Goal: Task Accomplishment & Management: Manage account settings

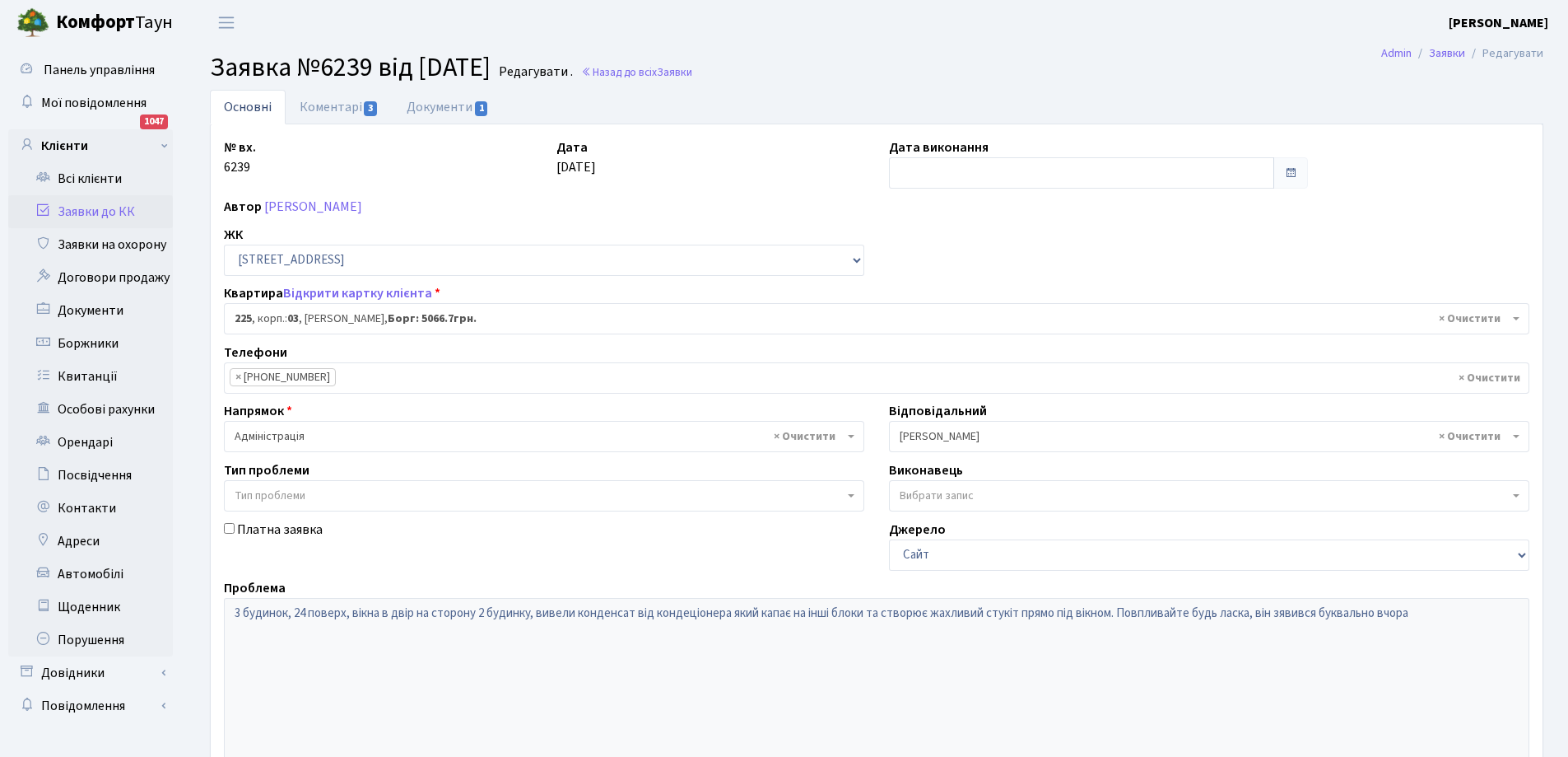
select select "20947"
click at [99, 182] on link "Всі клієнти" at bounding box center [90, 179] width 164 height 33
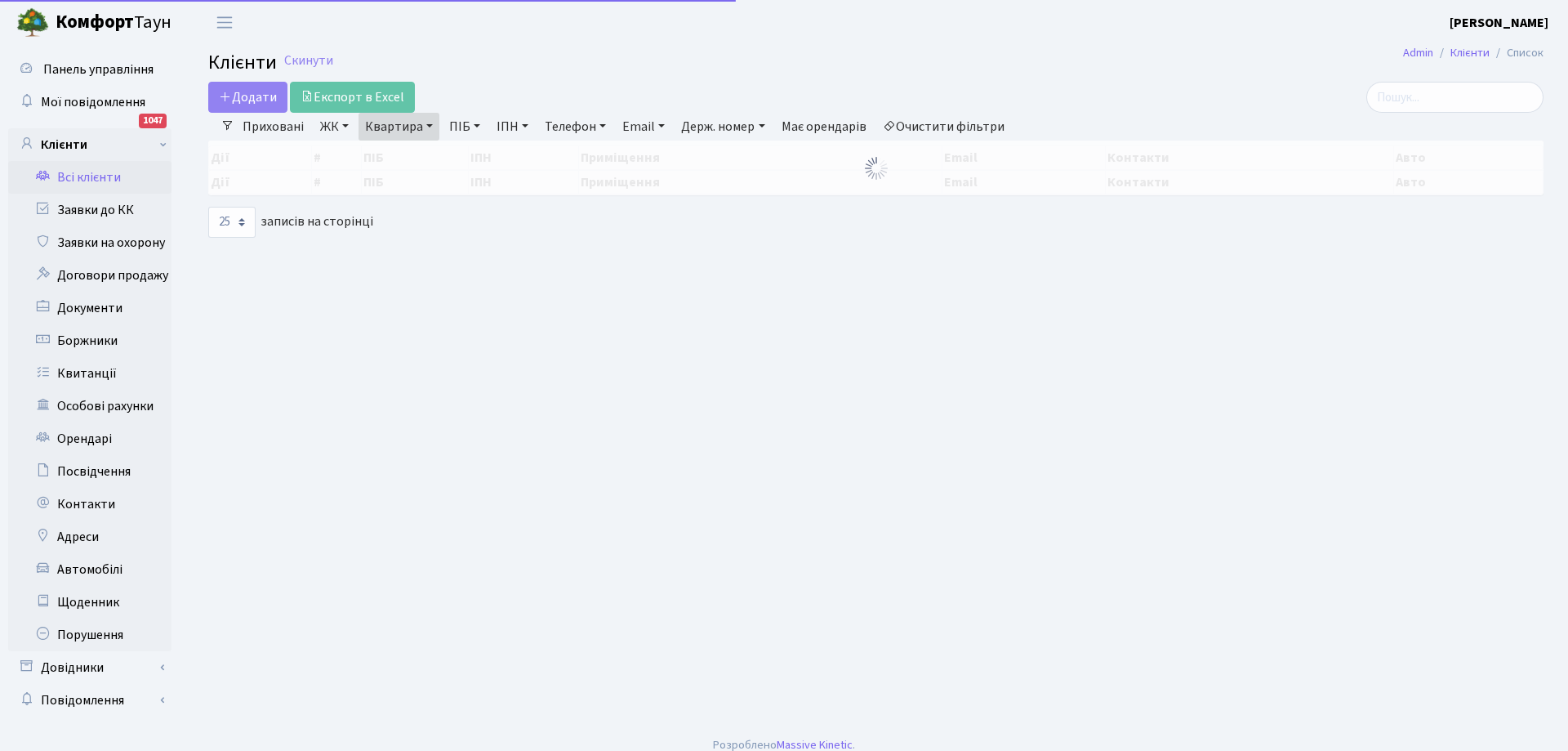
select select "25"
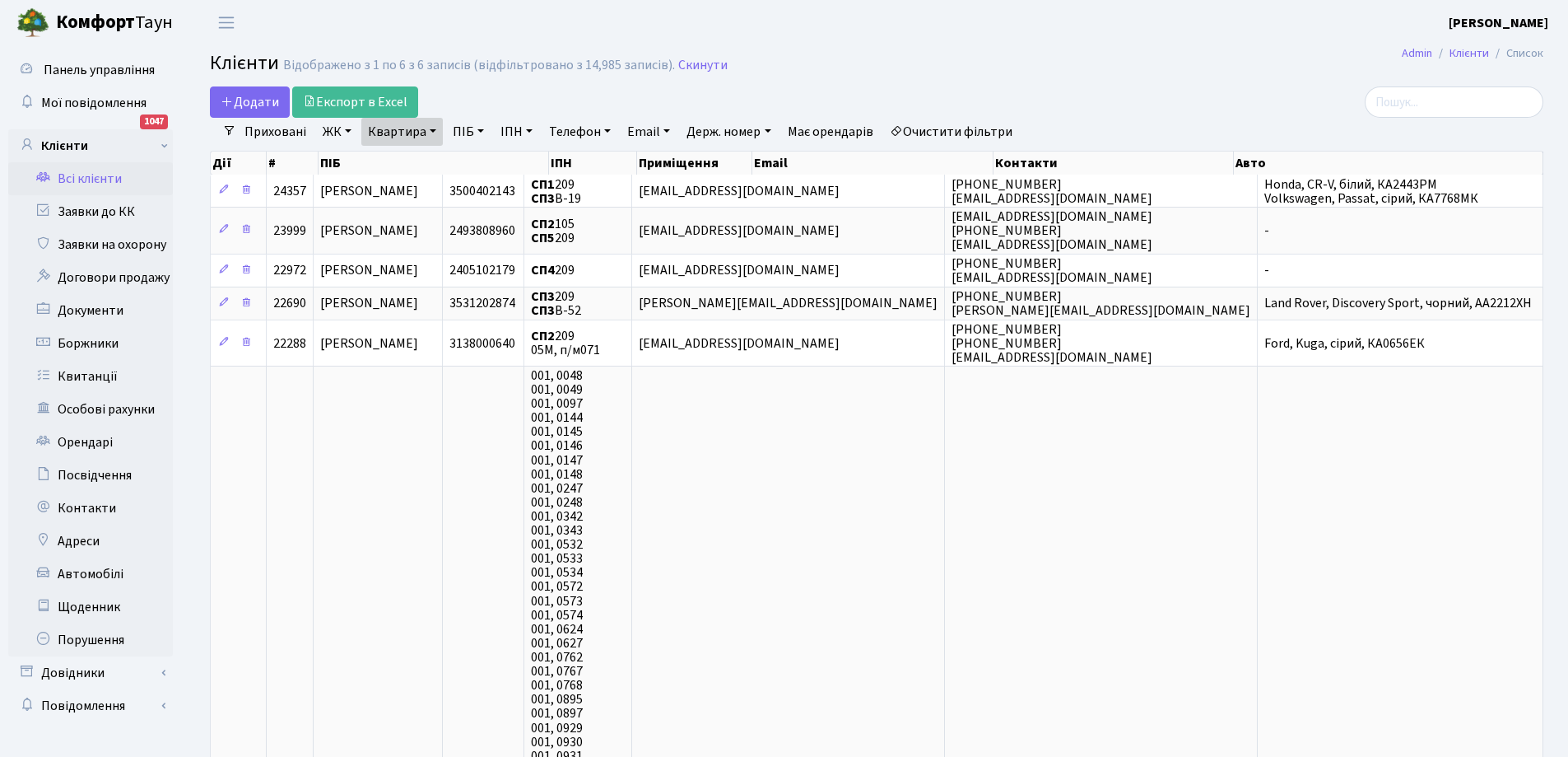
click at [99, 182] on link "Всі клієнти" at bounding box center [90, 179] width 164 height 33
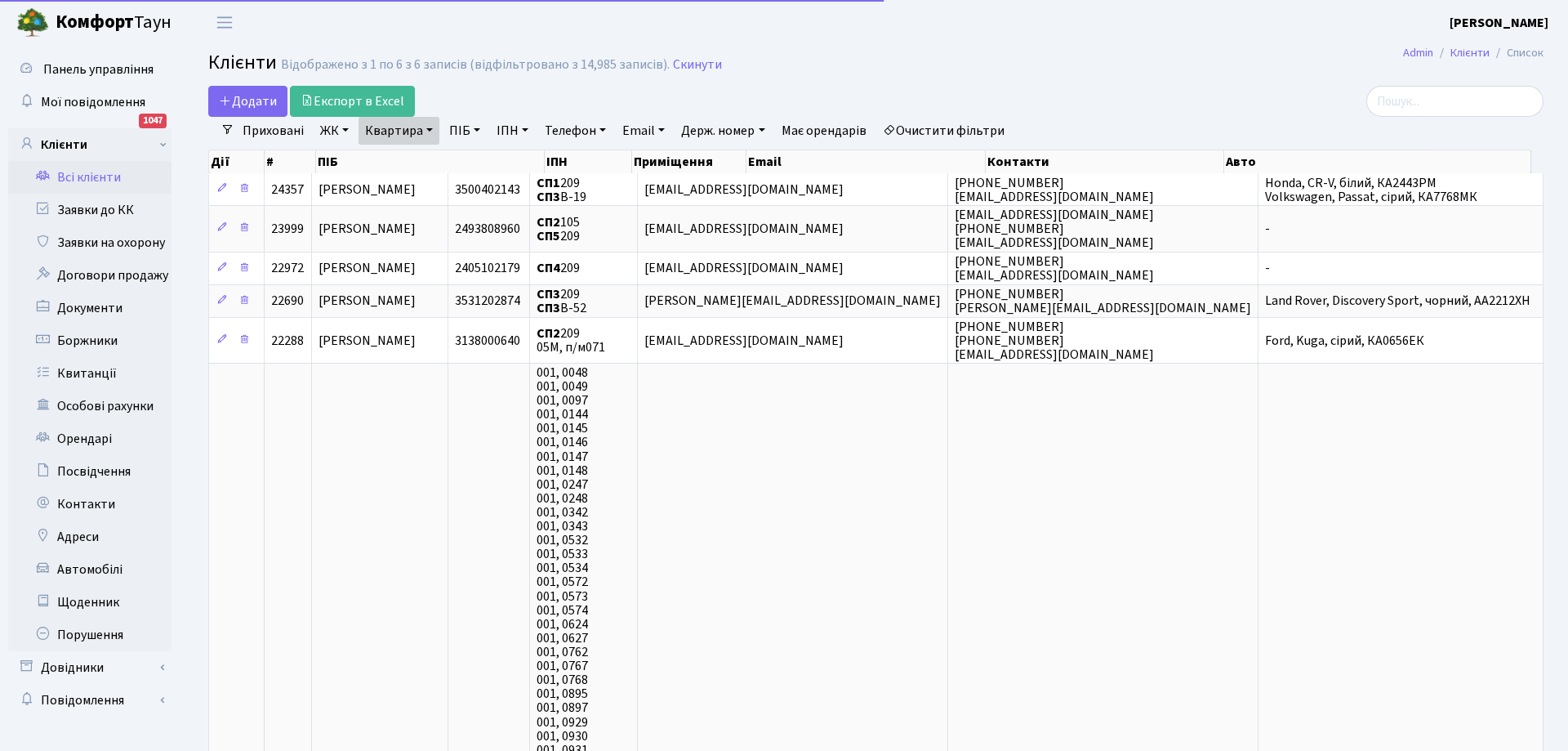
select select "25"
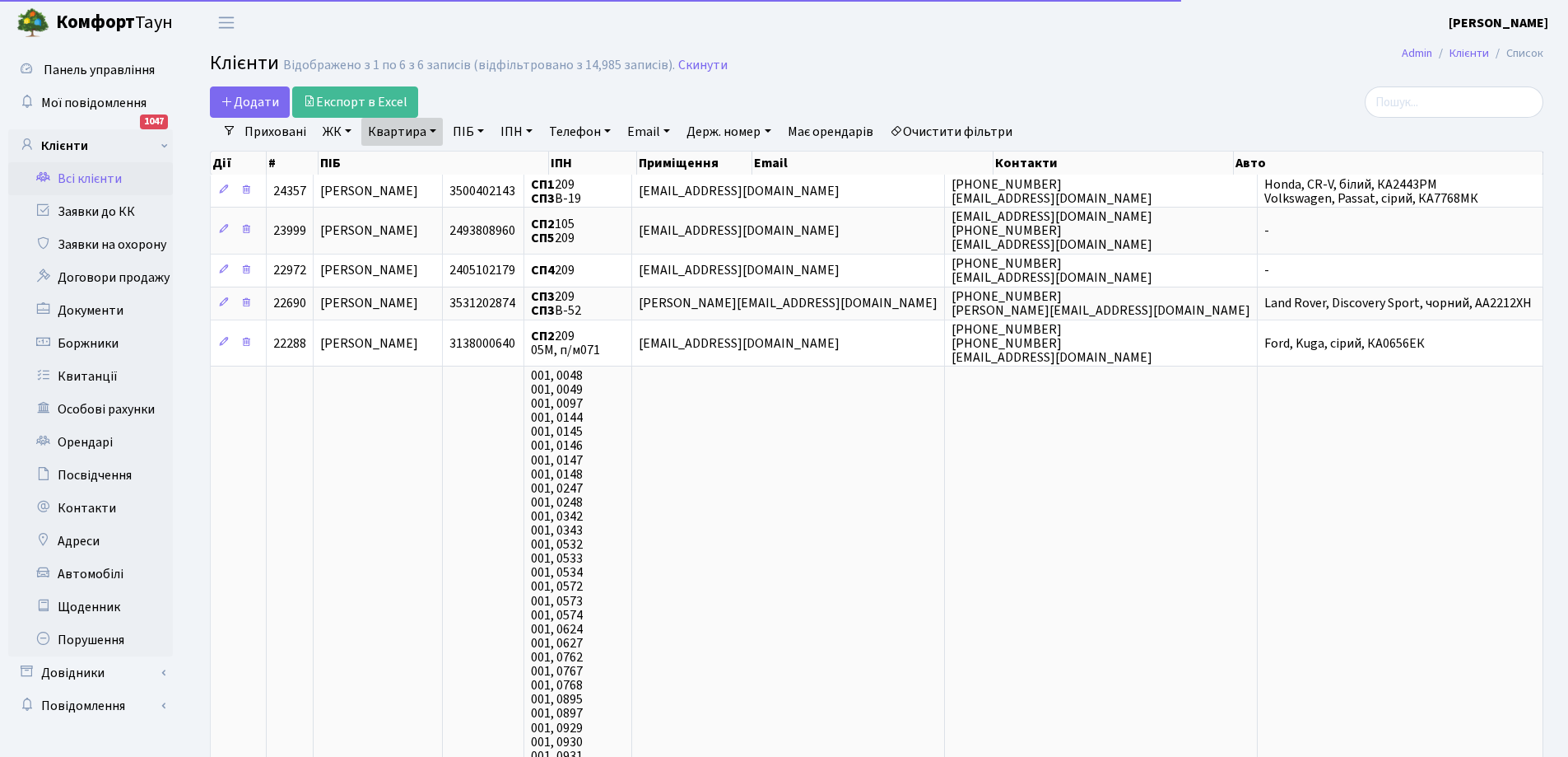
click at [430, 128] on link "Квартира" at bounding box center [402, 132] width 82 height 28
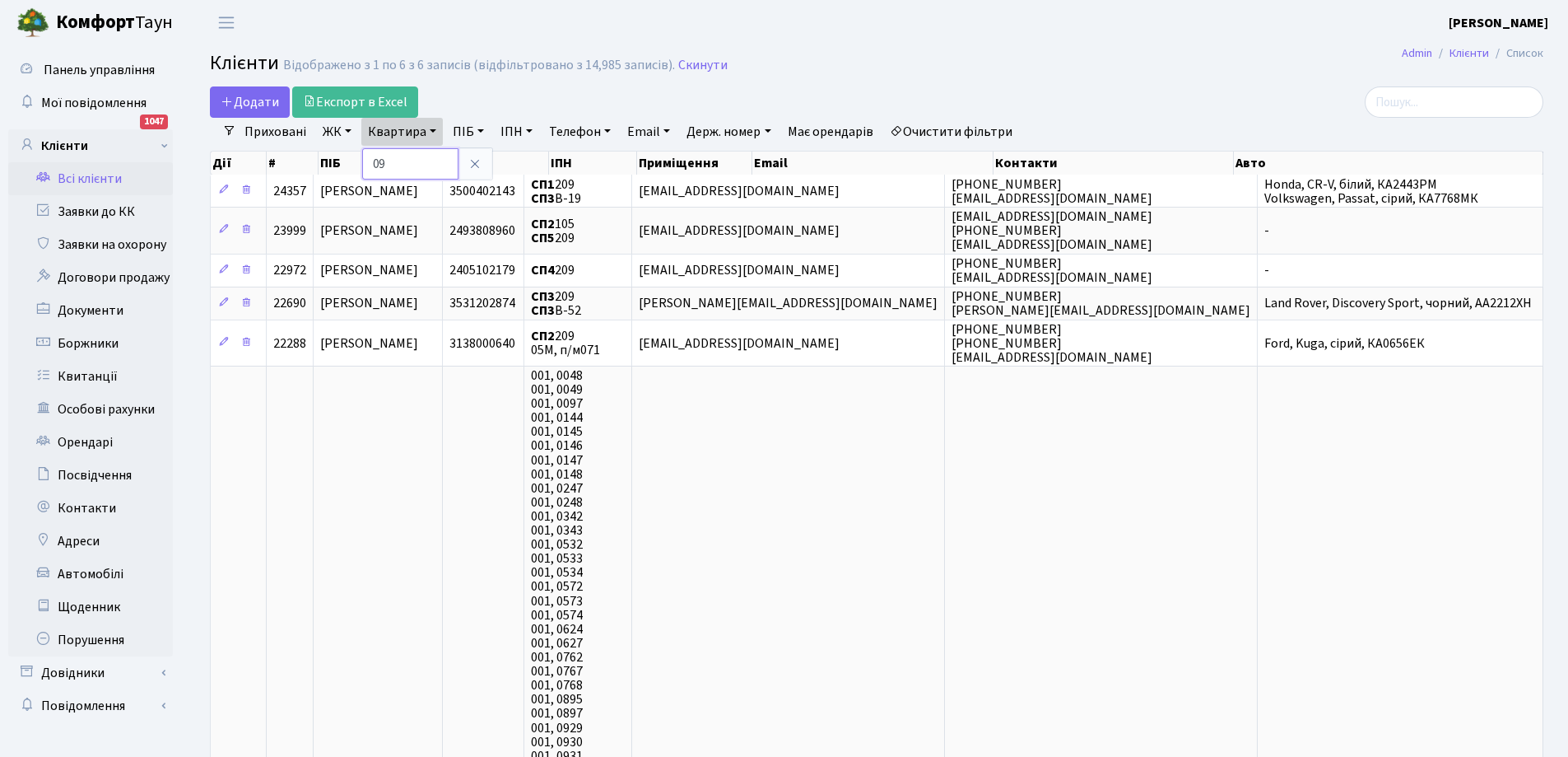
type input "9"
type input "217"
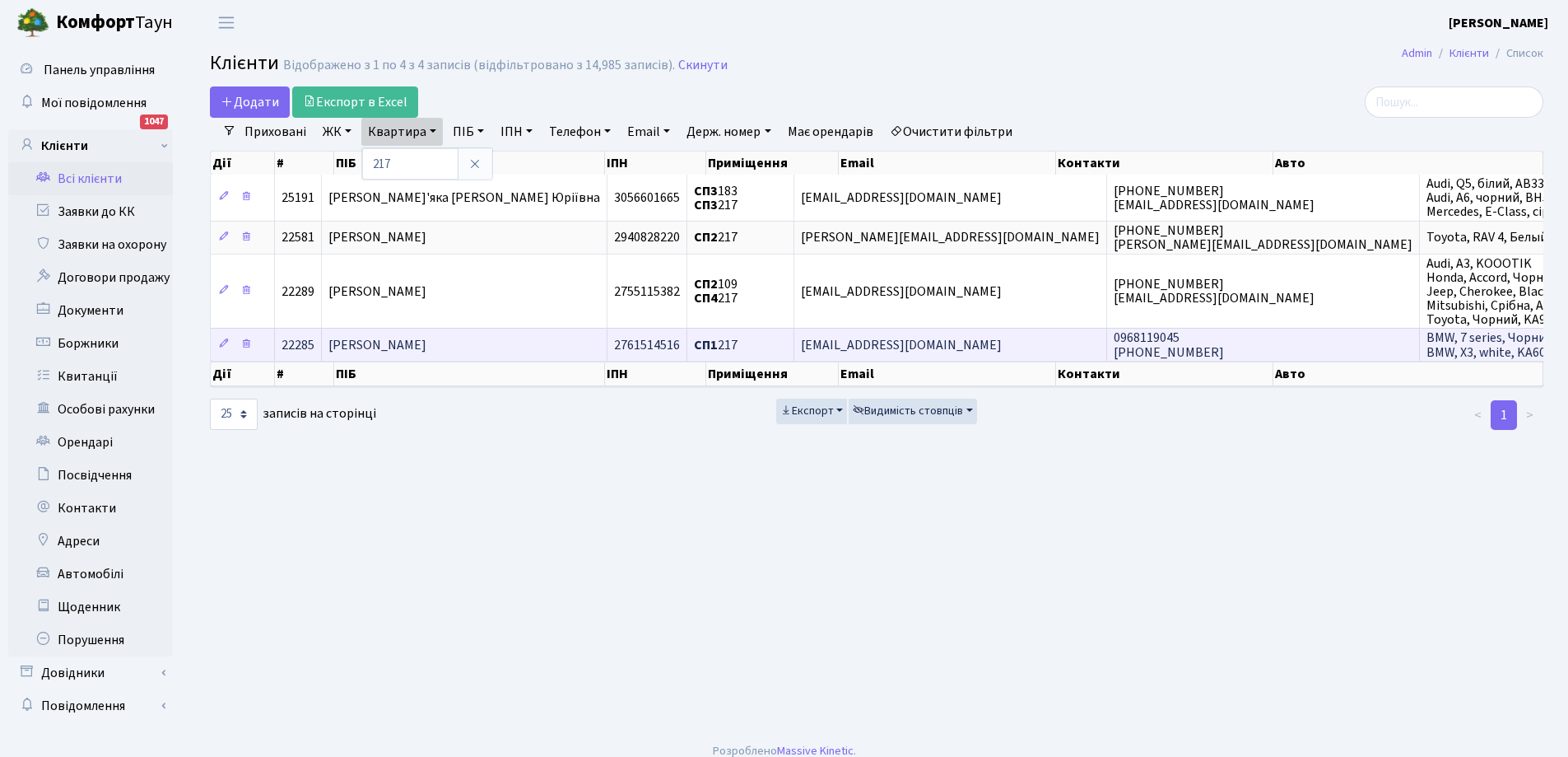
click at [426, 339] on span "[PERSON_NAME]" at bounding box center [377, 345] width 98 height 18
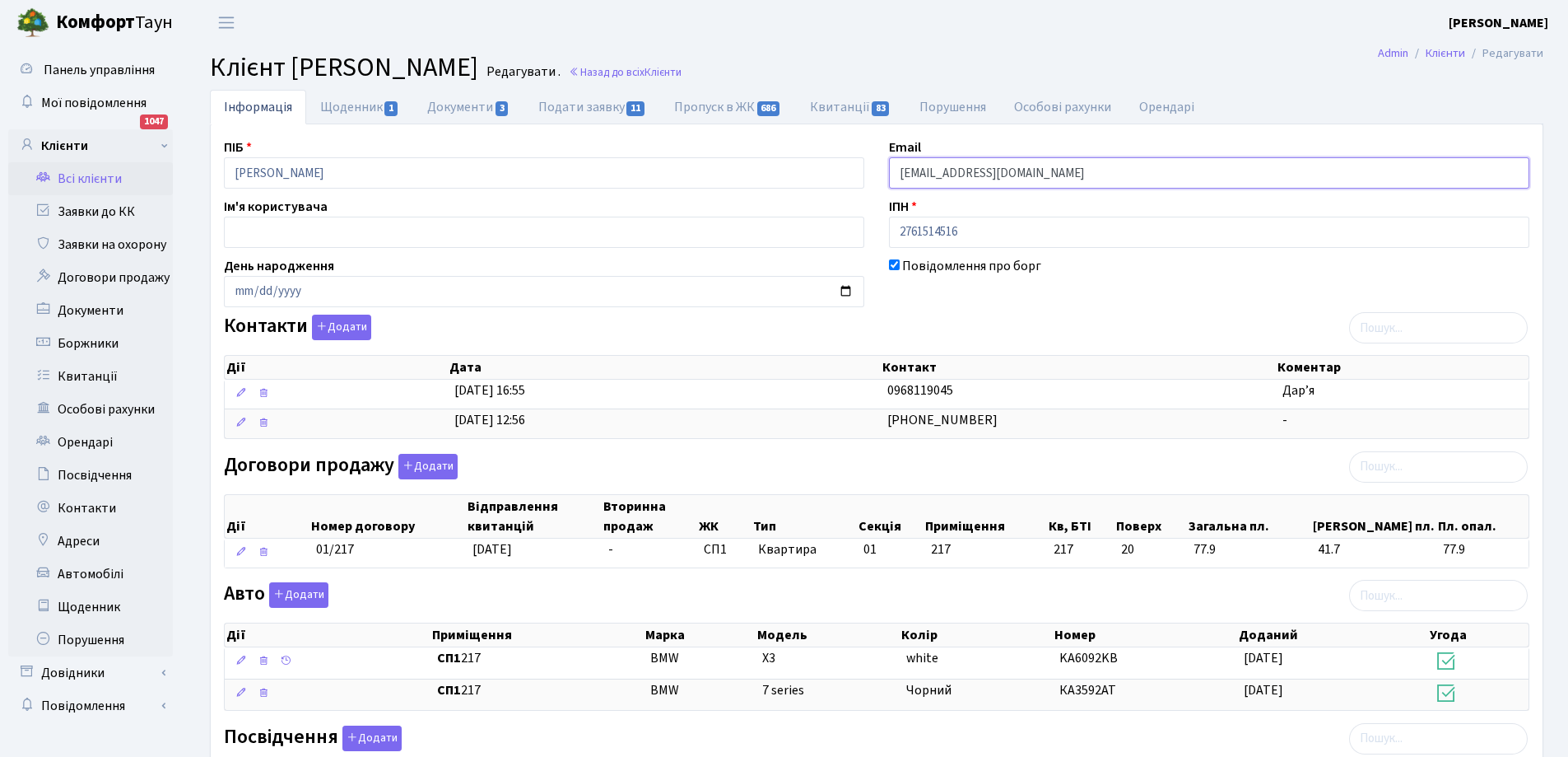
drag, startPoint x: 897, startPoint y: 175, endPoint x: 1024, endPoint y: 169, distance: 127.1
click at [1024, 169] on input "gorndaria@gmail.com" at bounding box center [1210, 172] width 641 height 31
click at [95, 177] on link "Всі клієнти" at bounding box center [90, 179] width 164 height 33
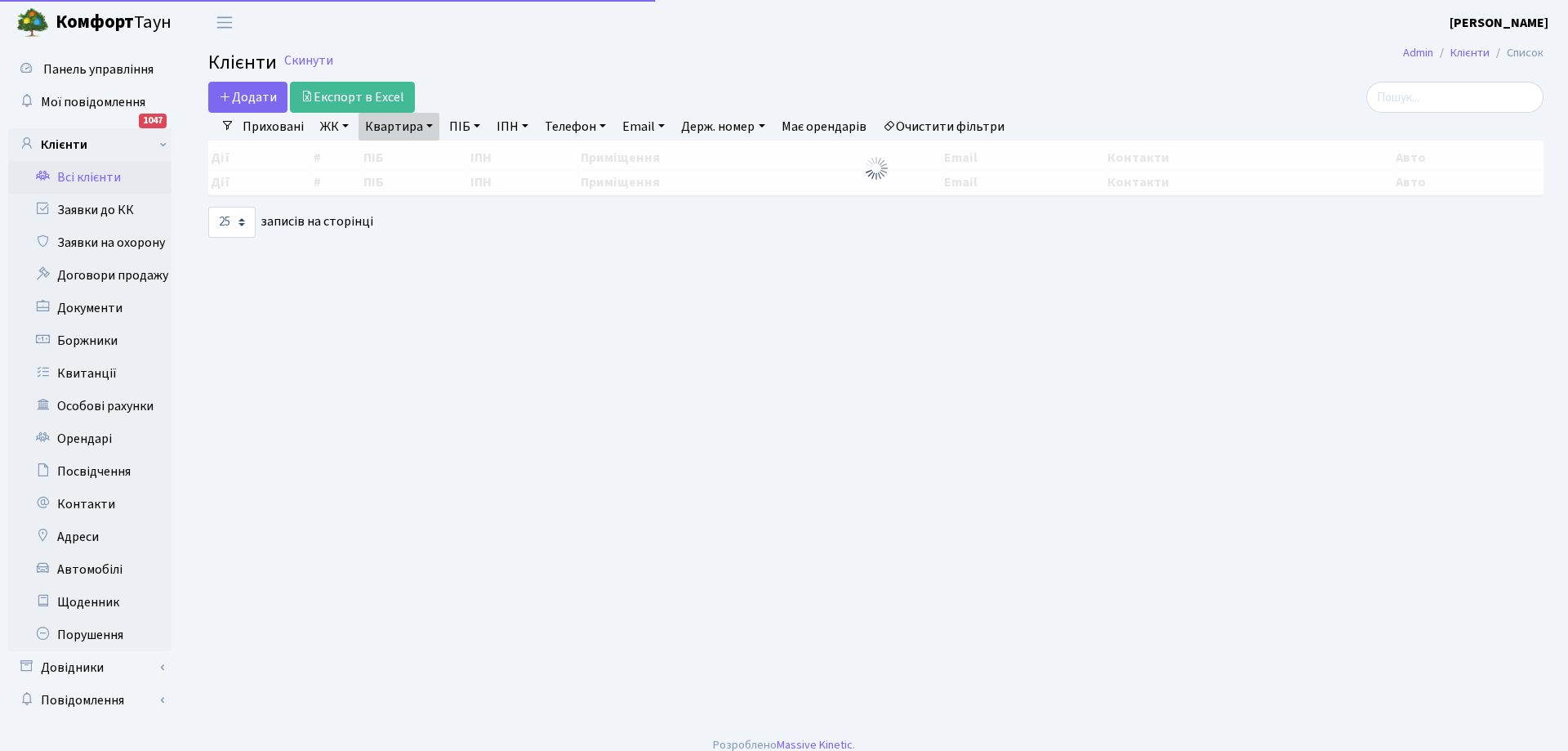
select select "25"
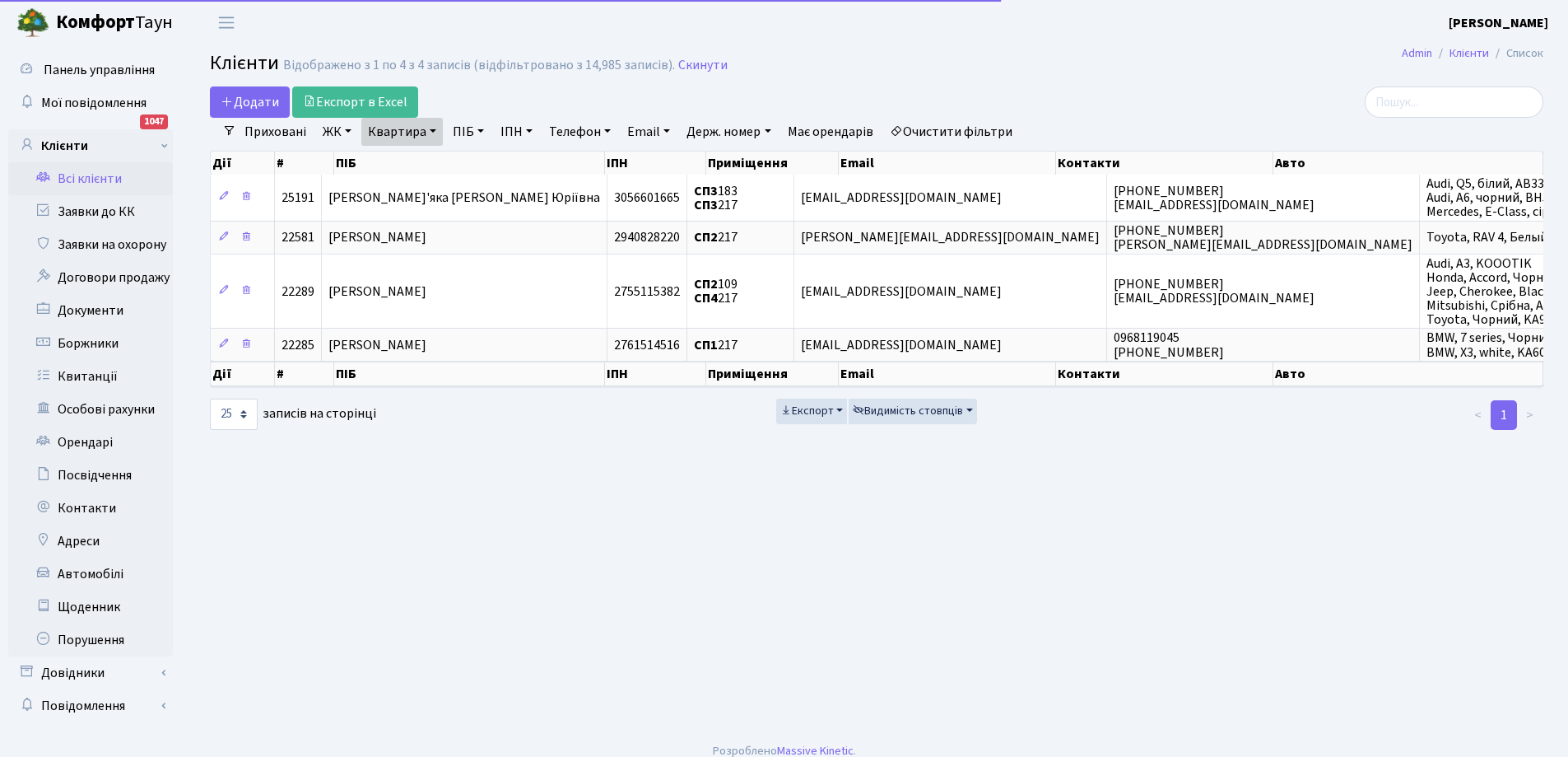
click at [412, 137] on link "Квартира" at bounding box center [402, 132] width 82 height 28
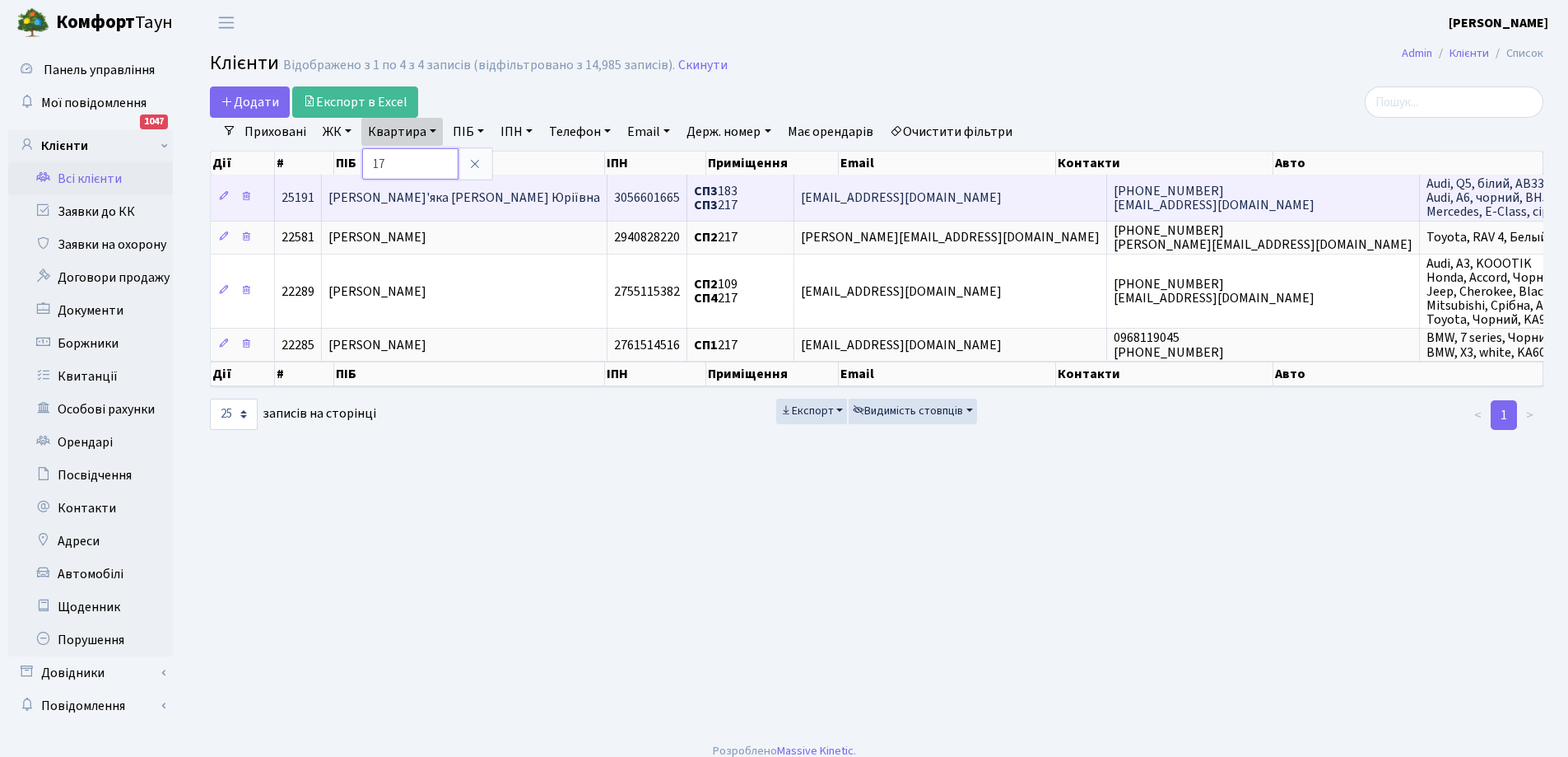
type input "7"
type input "252"
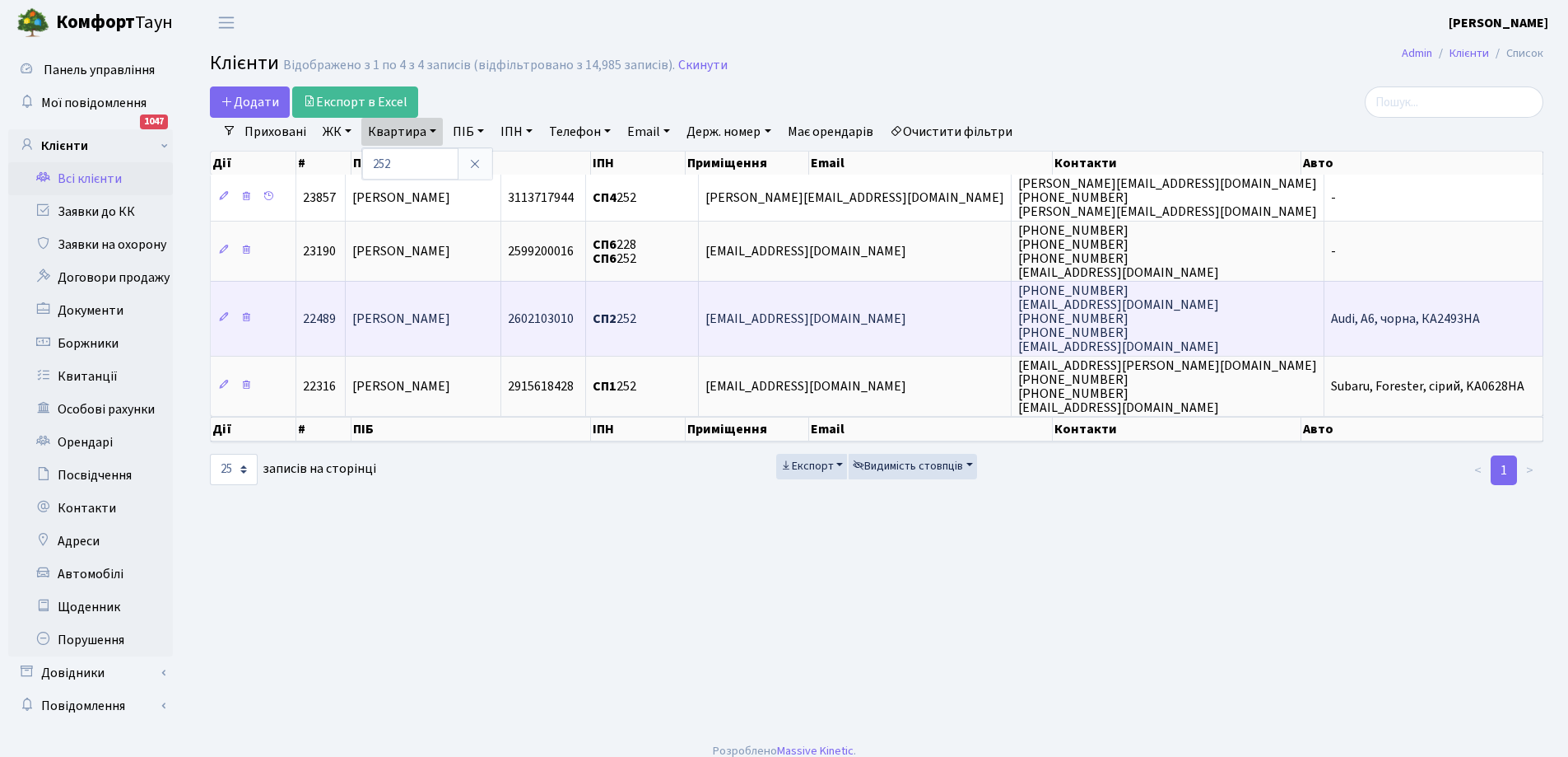
click at [450, 324] on span "[PERSON_NAME]" at bounding box center [401, 319] width 98 height 18
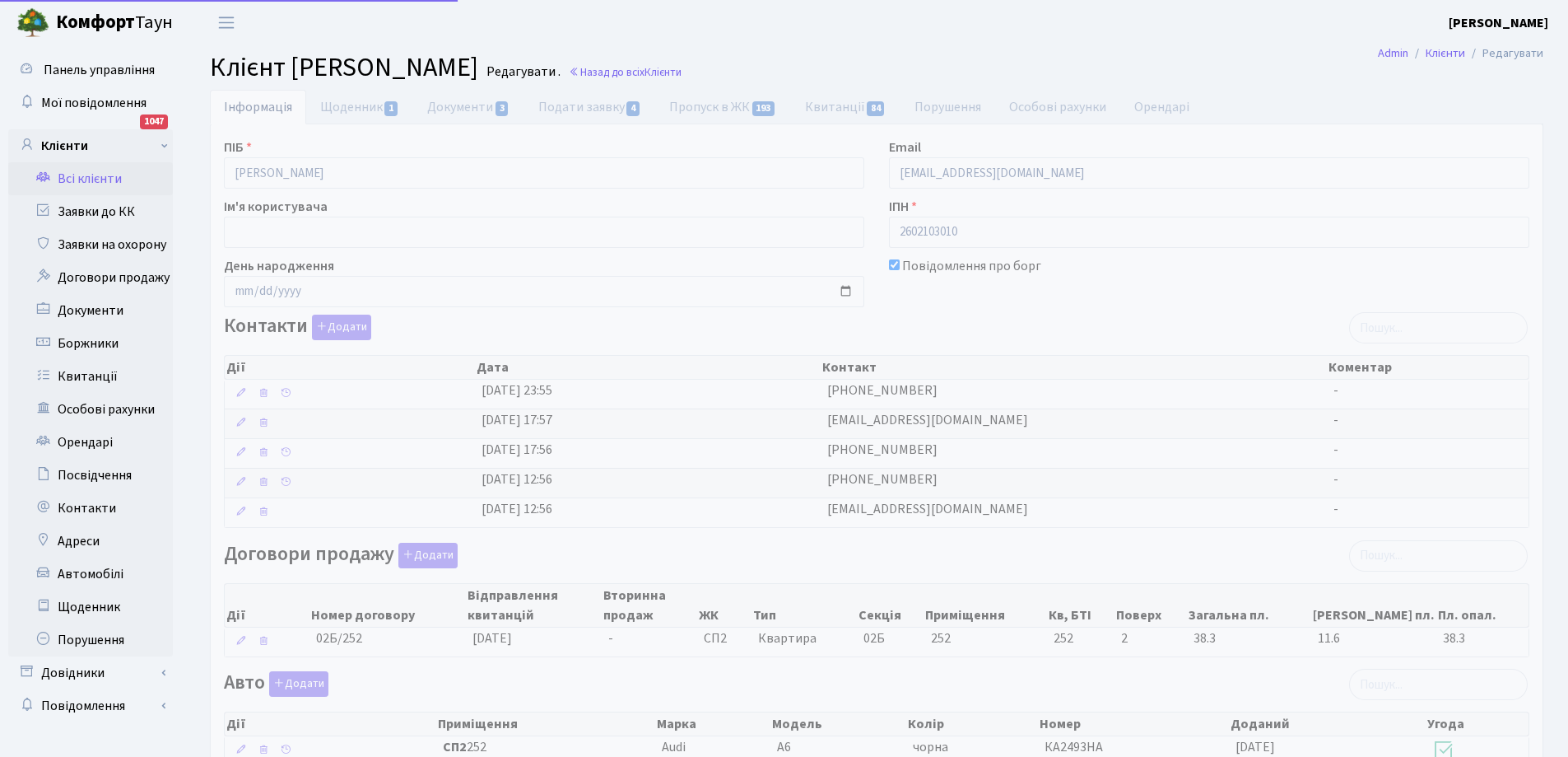
select select "25"
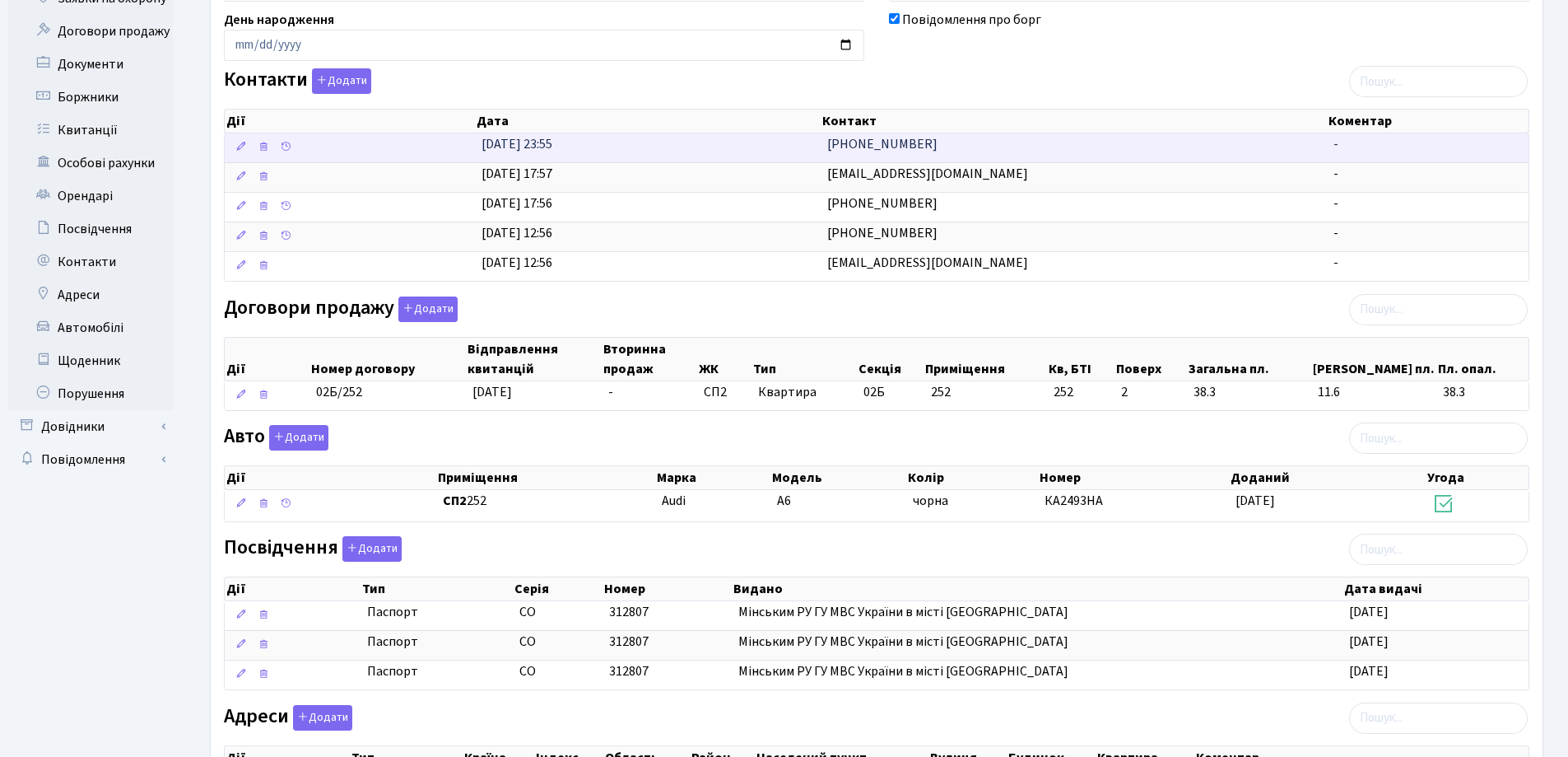
scroll to position [247, 0]
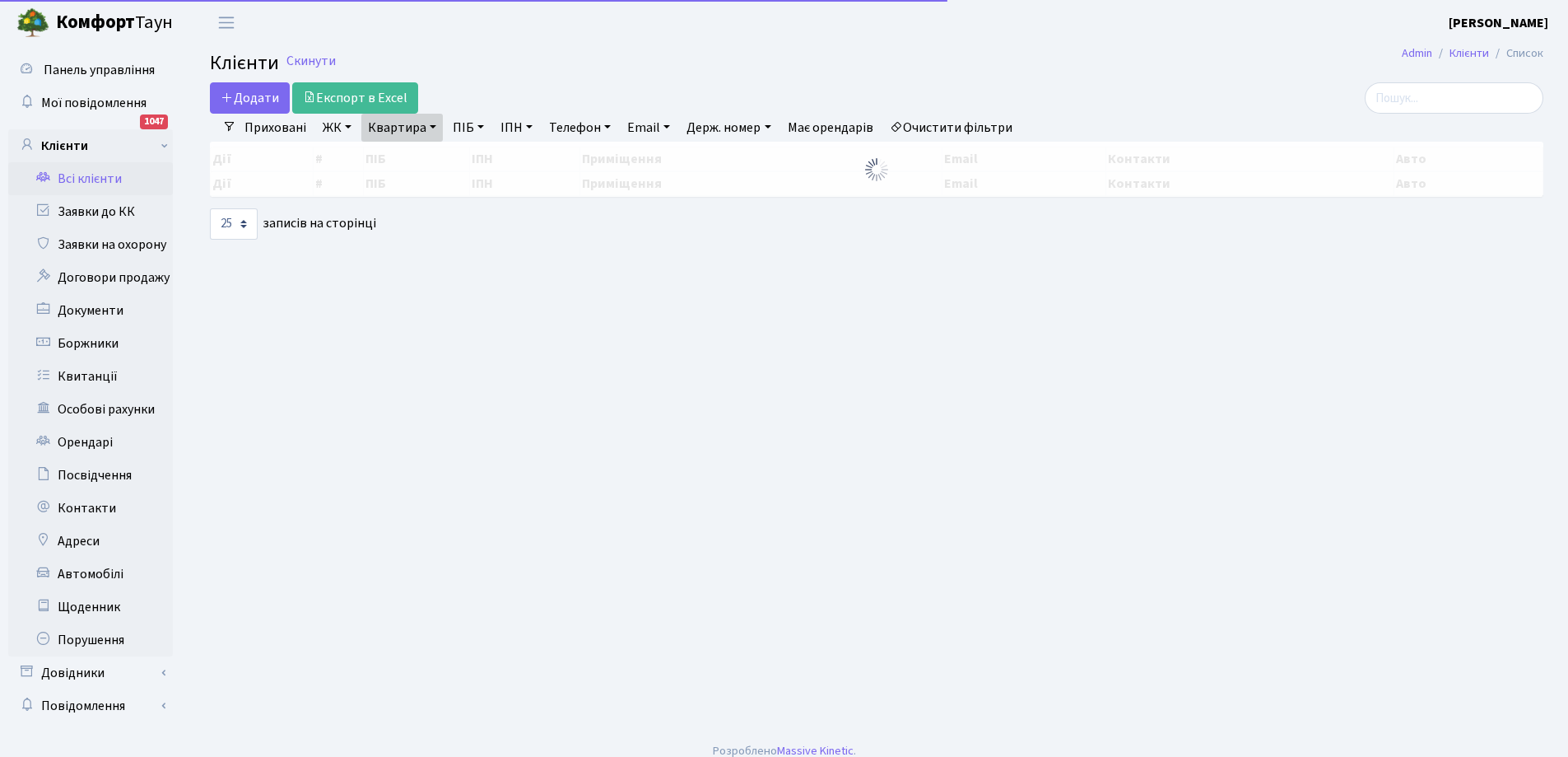
select select "25"
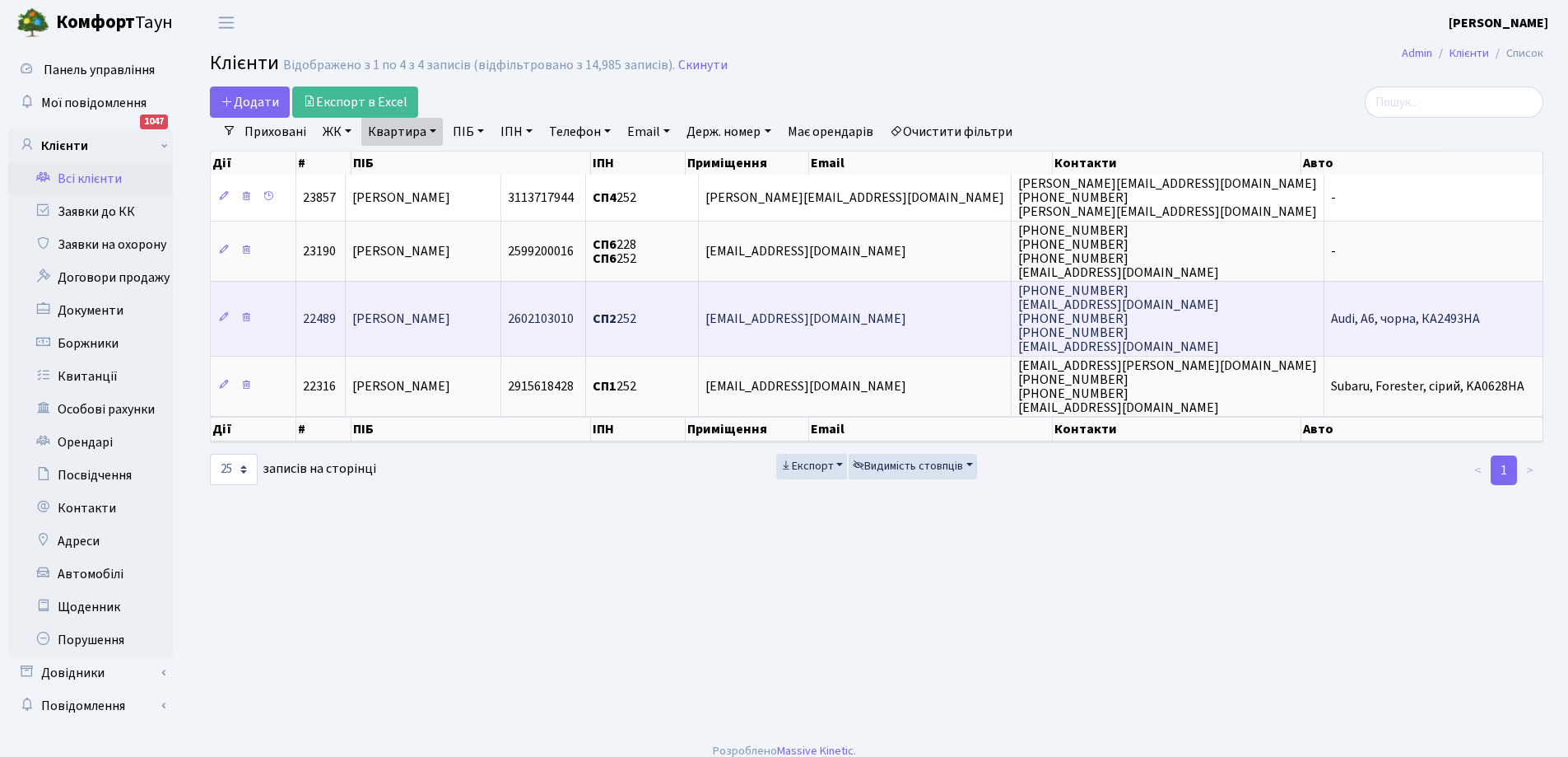
click at [401, 322] on span "[PERSON_NAME]" at bounding box center [401, 319] width 98 height 18
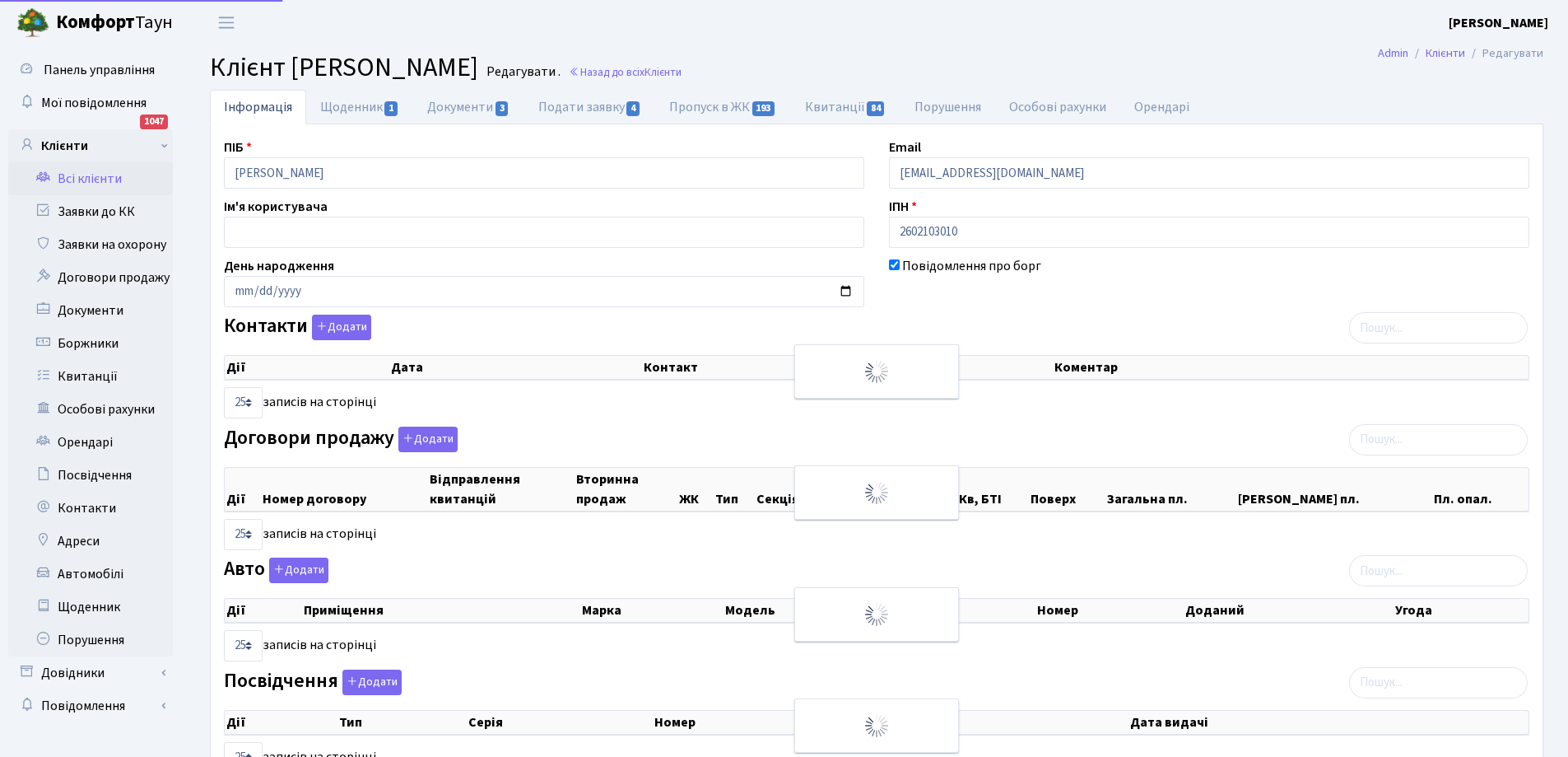
select select "25"
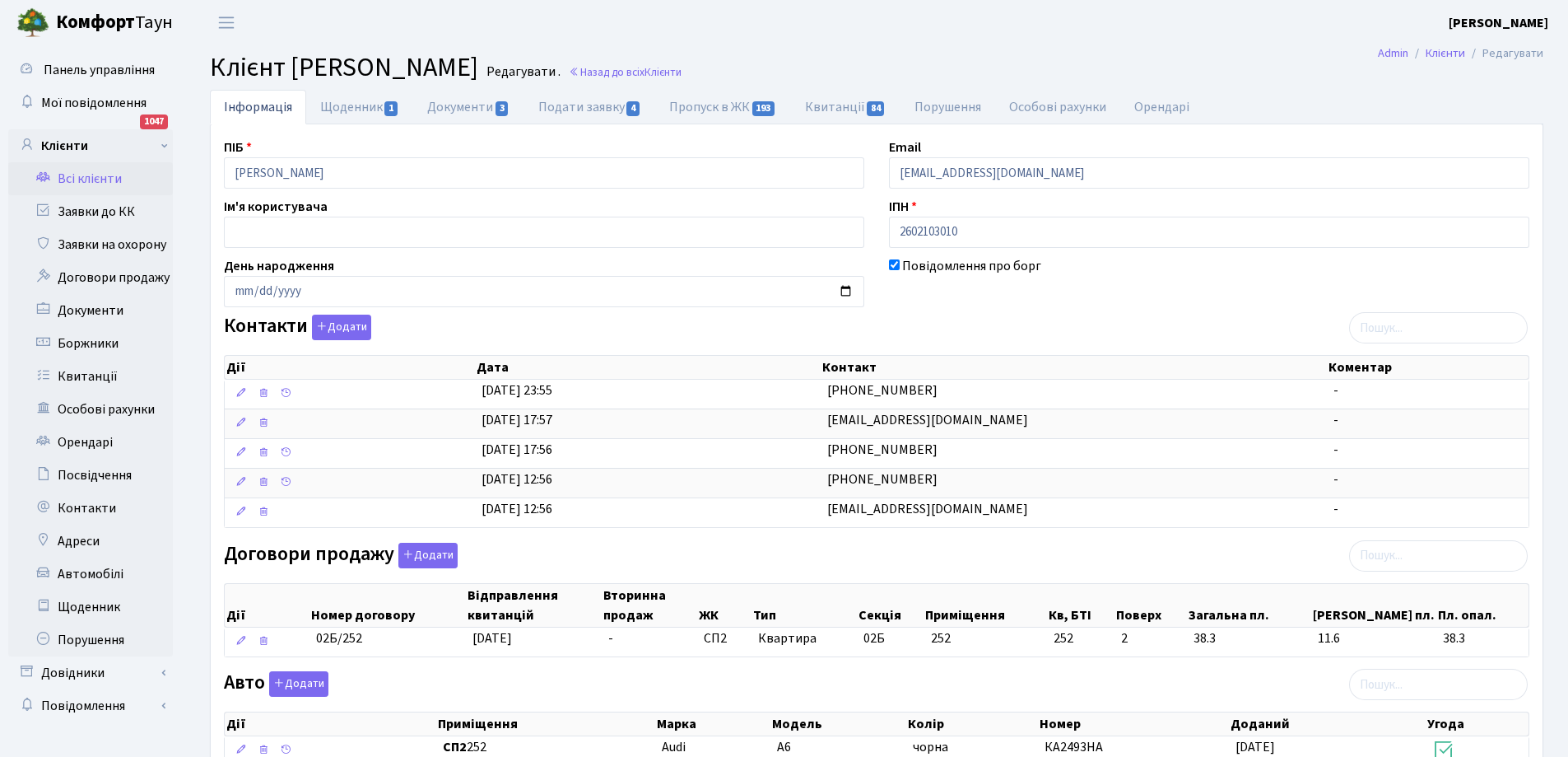
click at [91, 178] on link "Всі клієнти" at bounding box center [90, 179] width 164 height 33
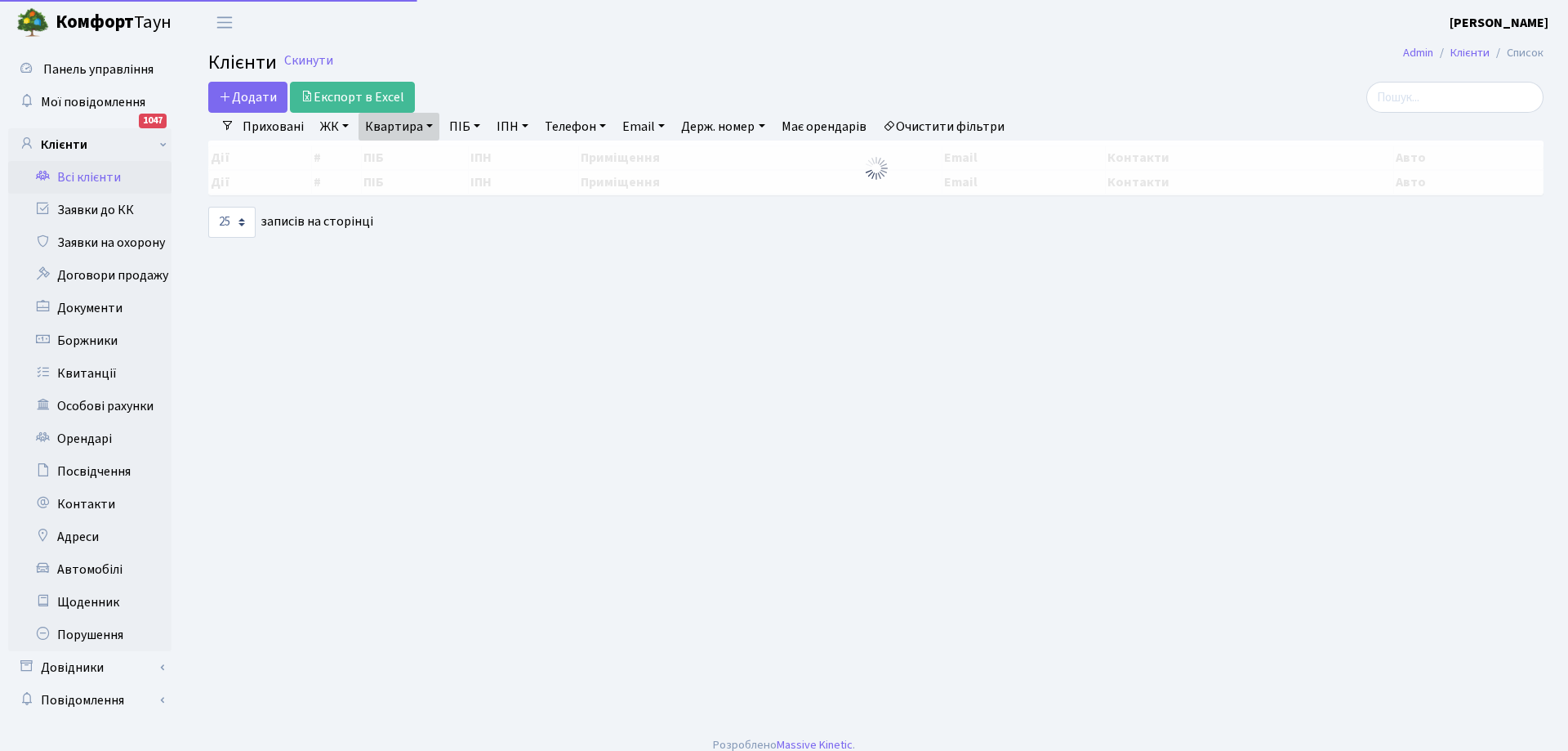
select select "25"
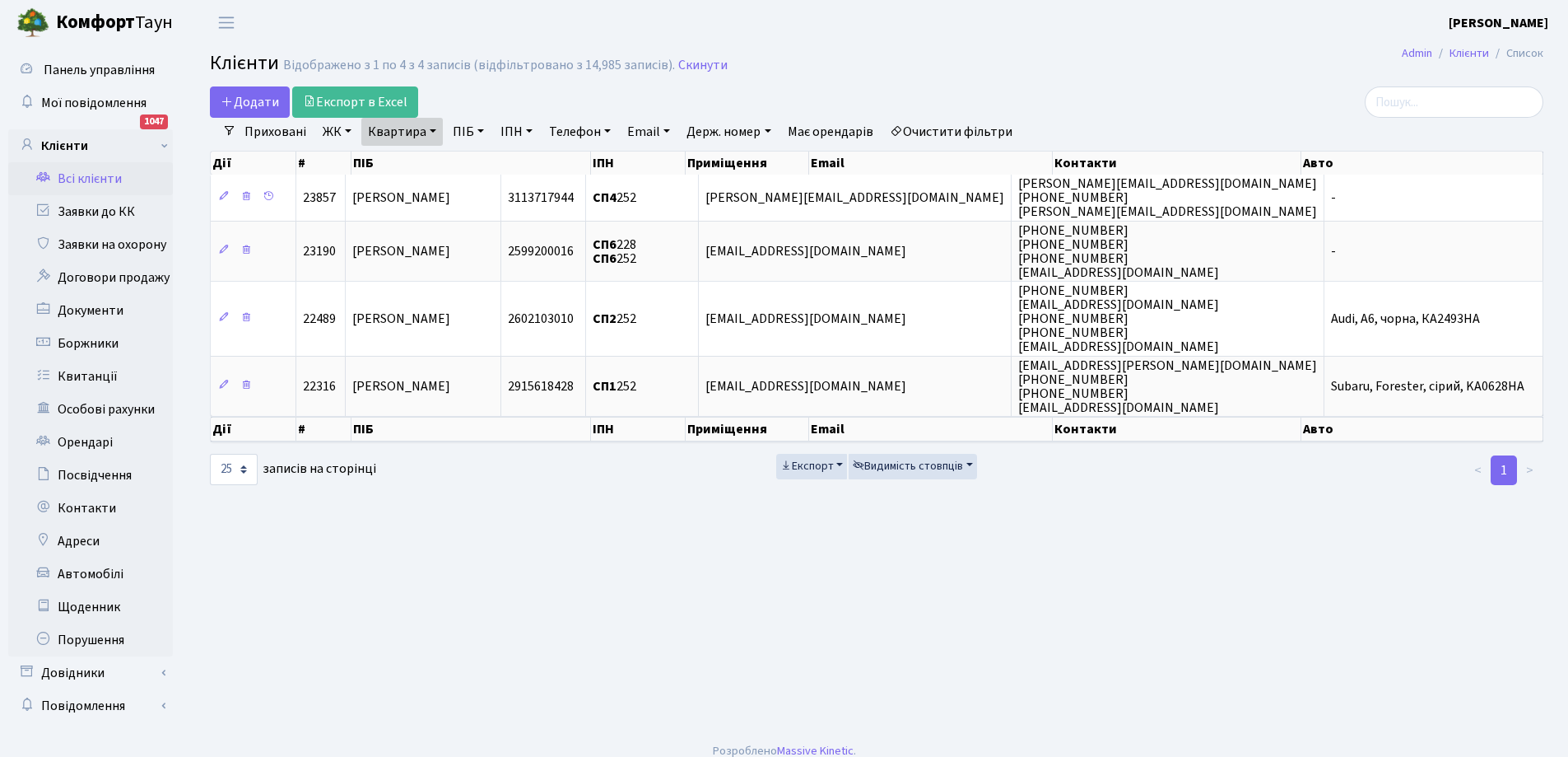
click at [402, 136] on link "Квартира" at bounding box center [402, 132] width 82 height 28
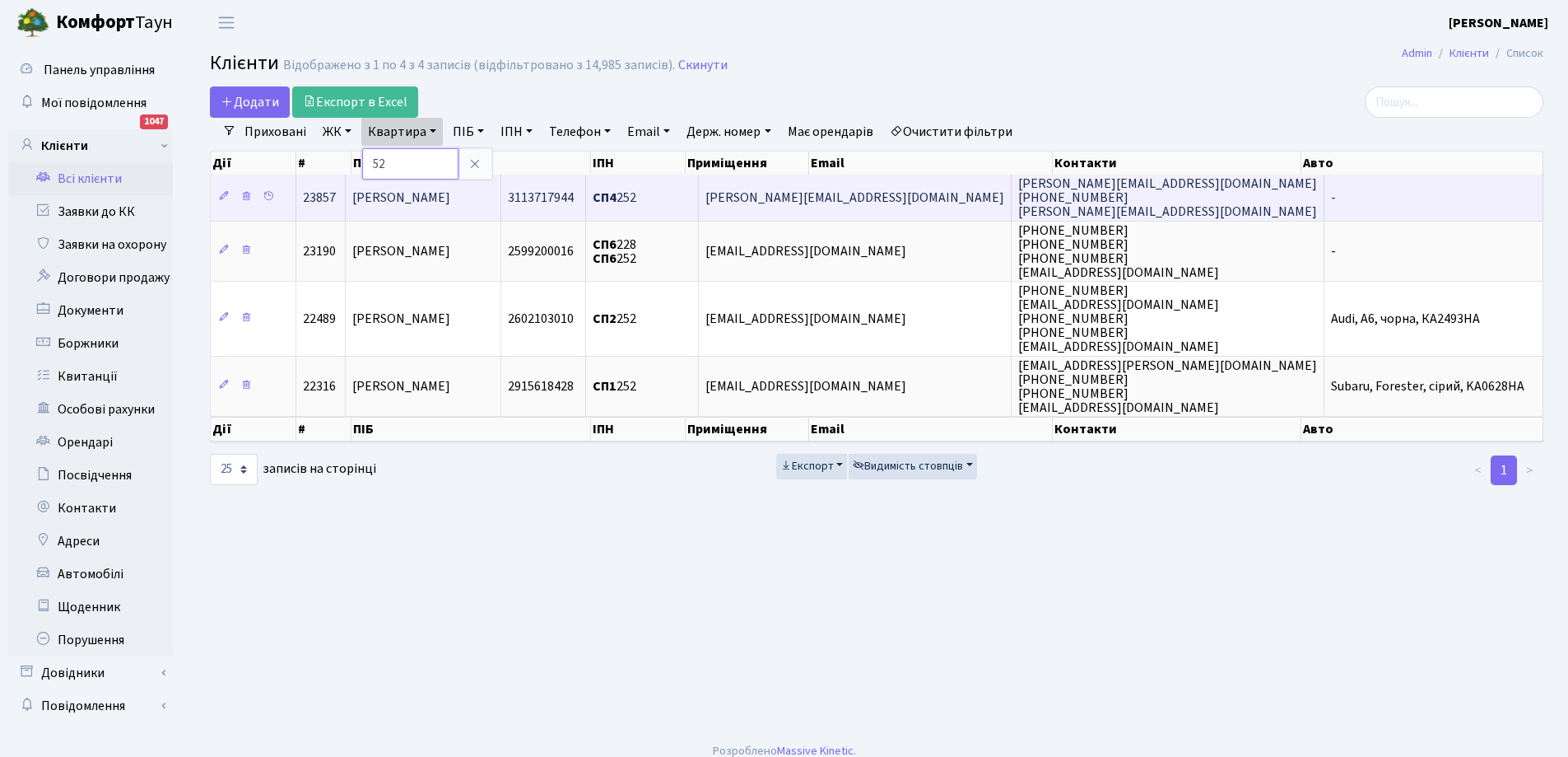
type input "2"
type input "291"
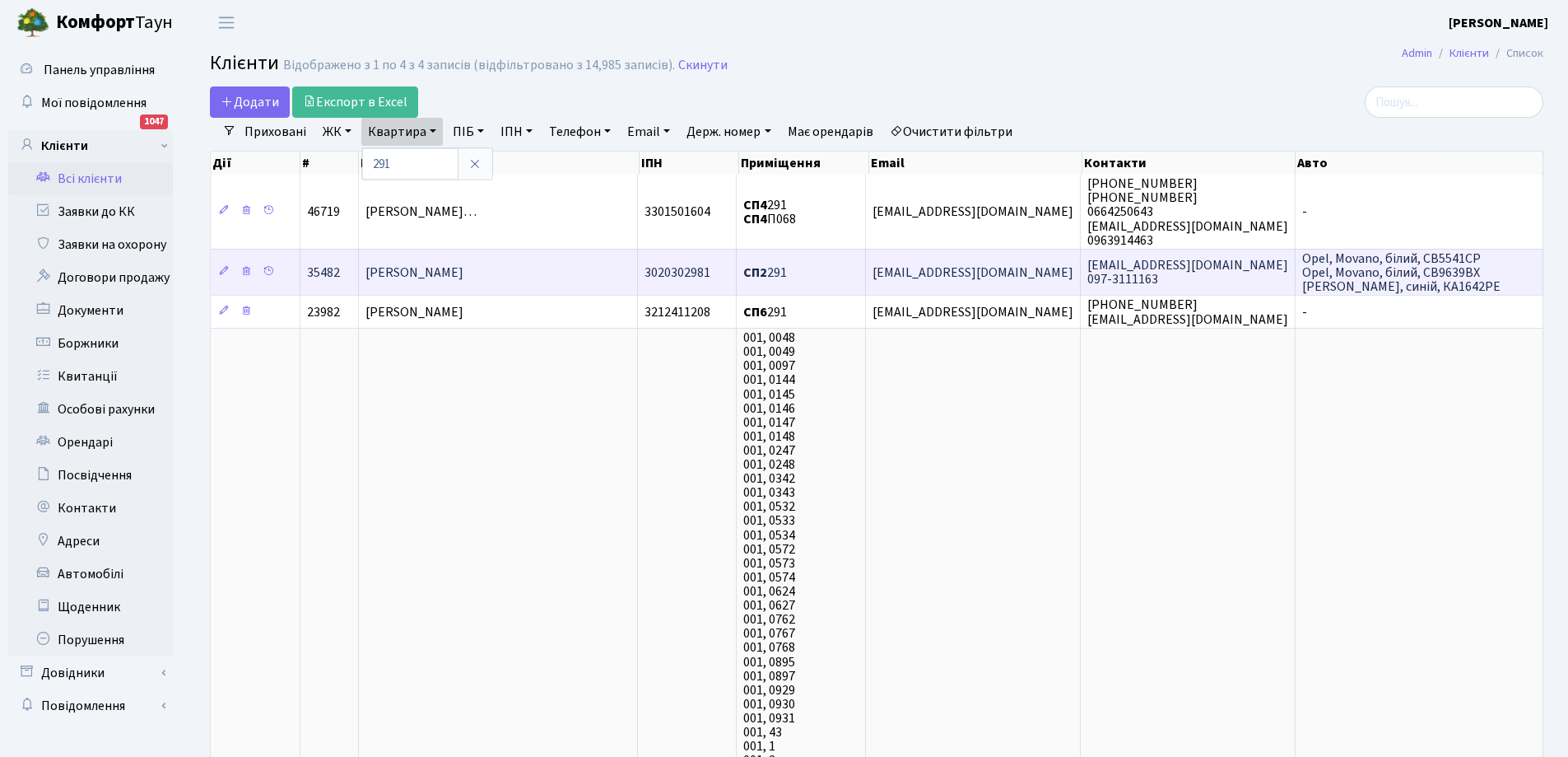
click at [464, 271] on span "[PERSON_NAME]" at bounding box center [415, 272] width 98 height 18
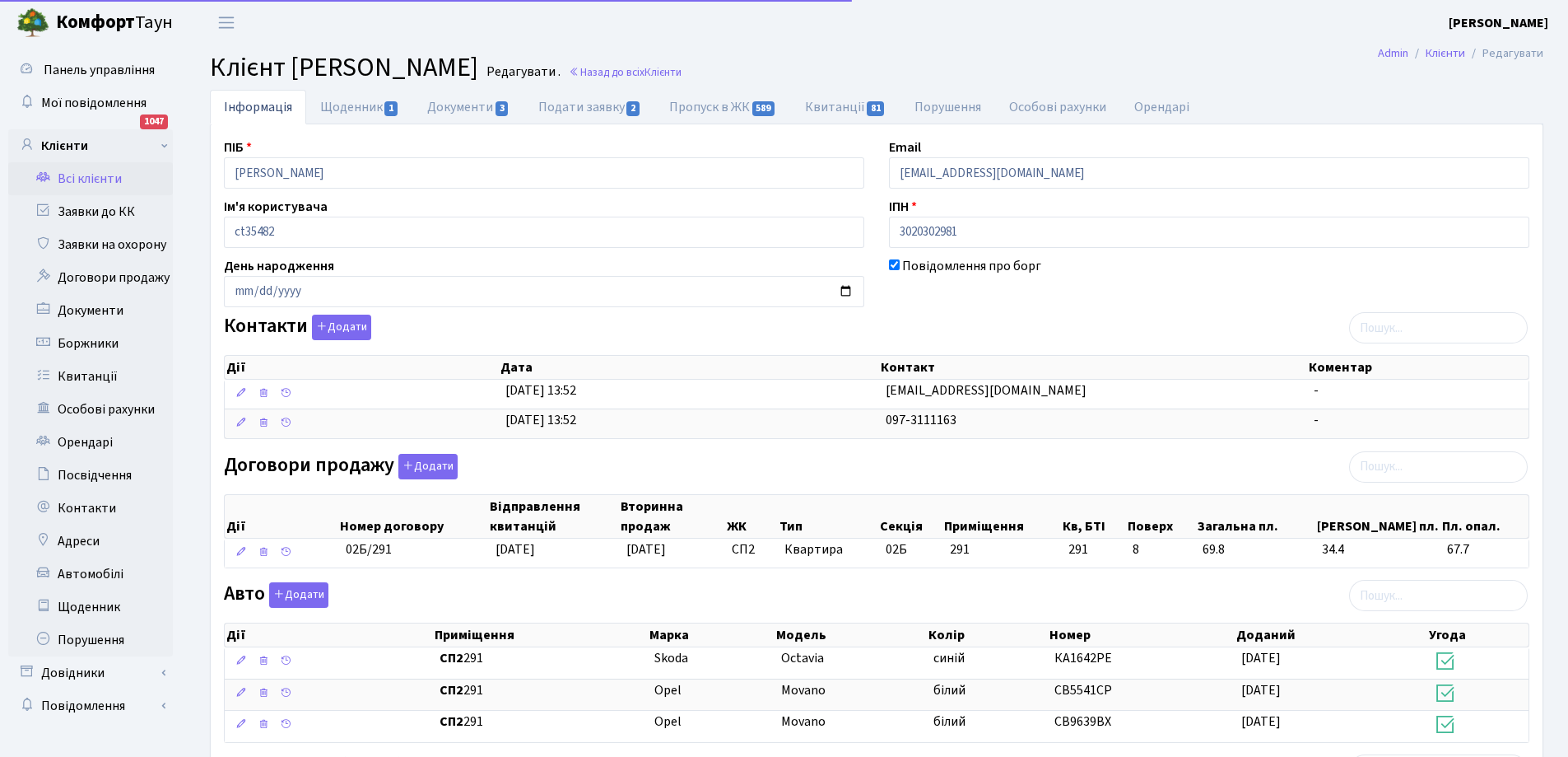
select select "25"
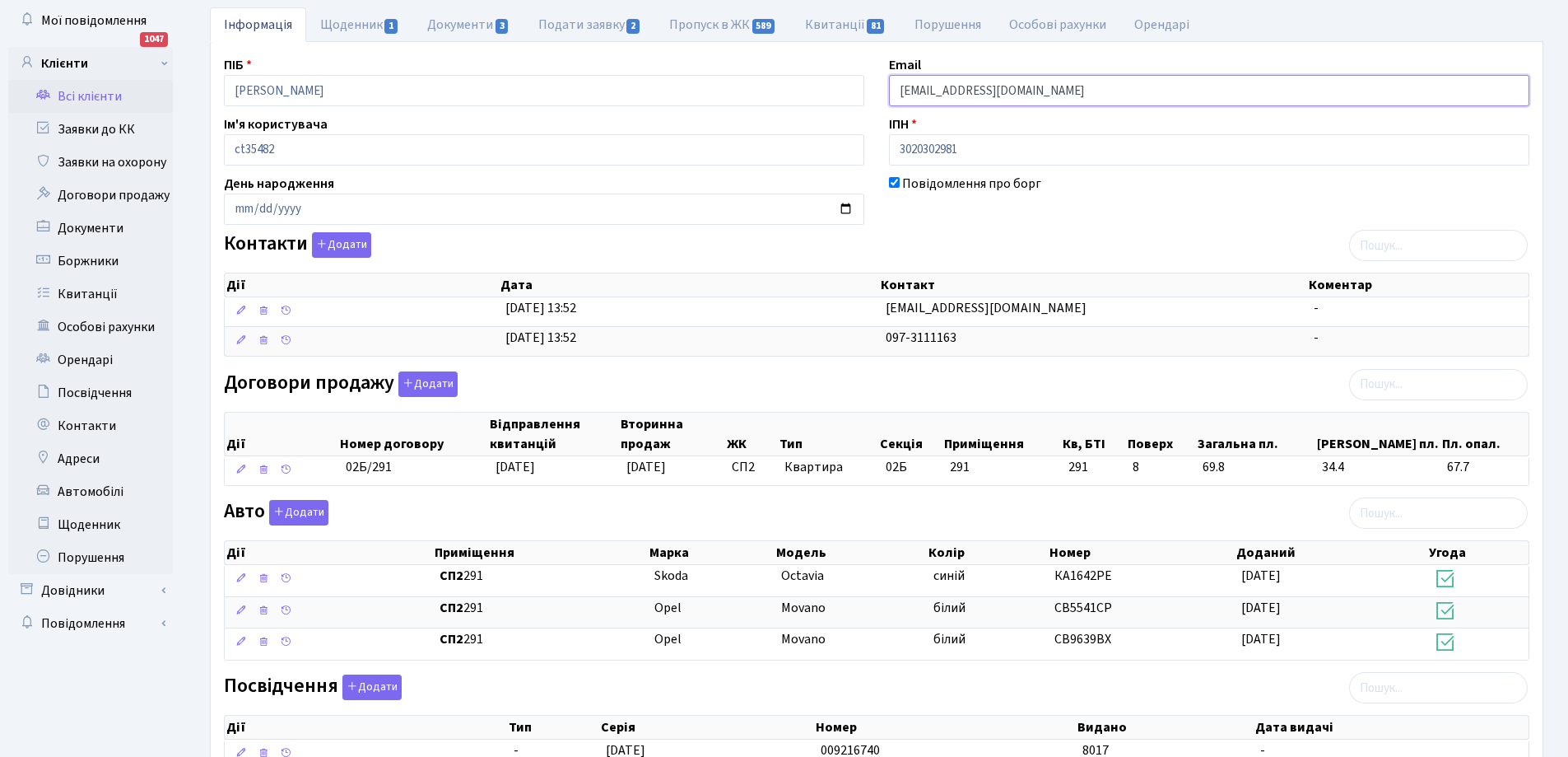
drag, startPoint x: 900, startPoint y: 94, endPoint x: 1015, endPoint y: 93, distance: 115.0
click at [1015, 93] on input "sov100982@ukr.net" at bounding box center [1210, 91] width 641 height 31
click at [89, 130] on link "Заявки до КК" at bounding box center [90, 129] width 164 height 33
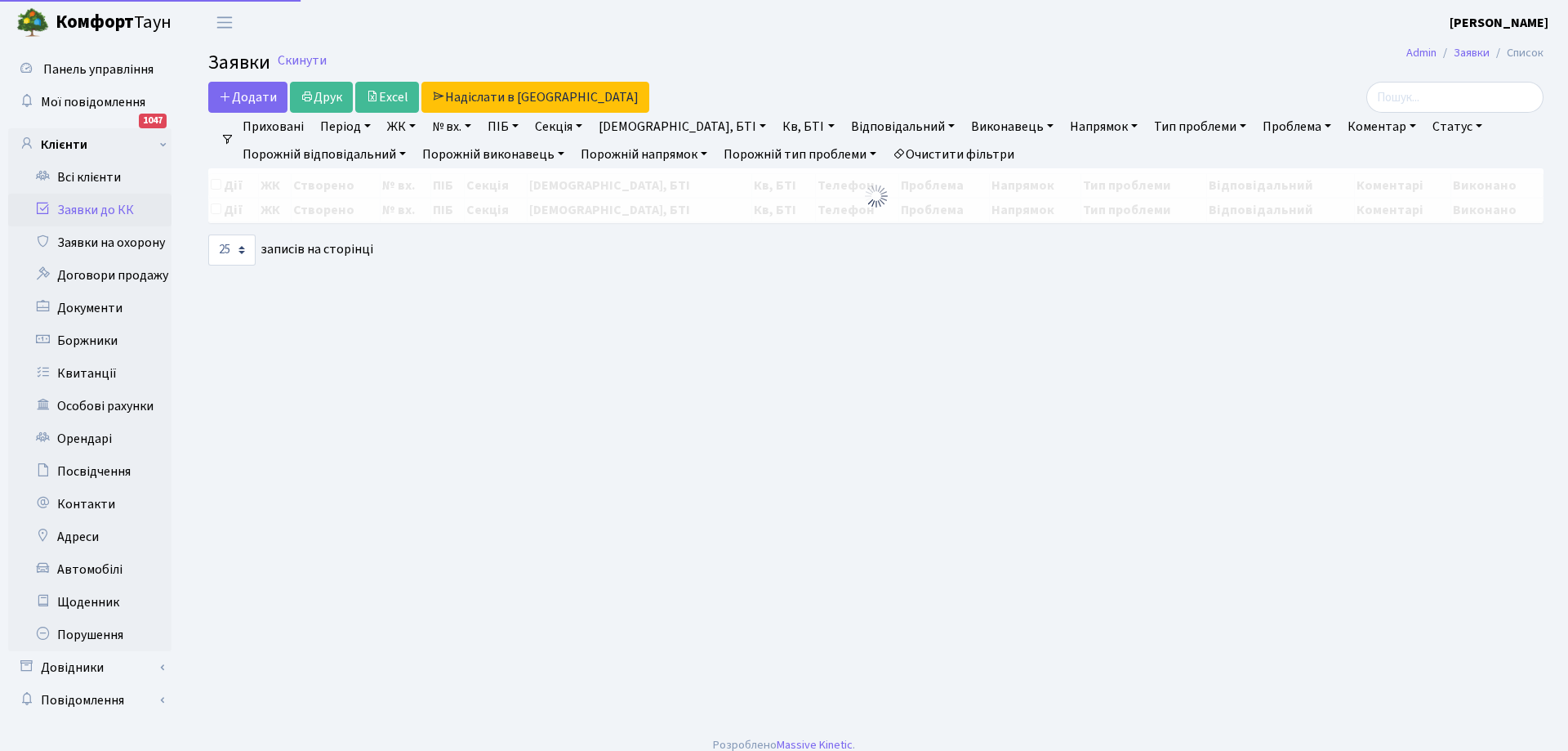
select select "25"
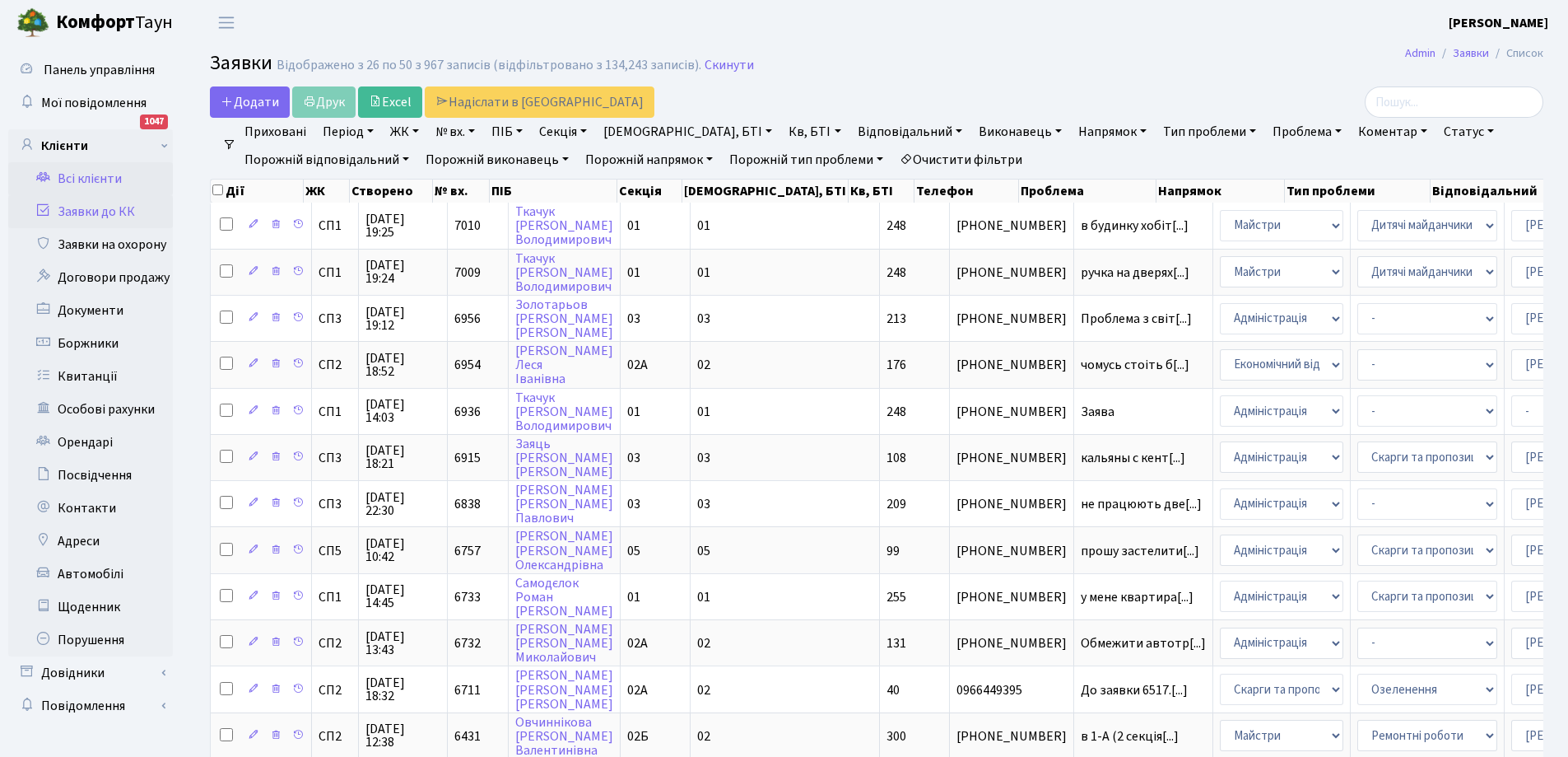
click at [106, 182] on link "Всі клієнти" at bounding box center [90, 179] width 164 height 33
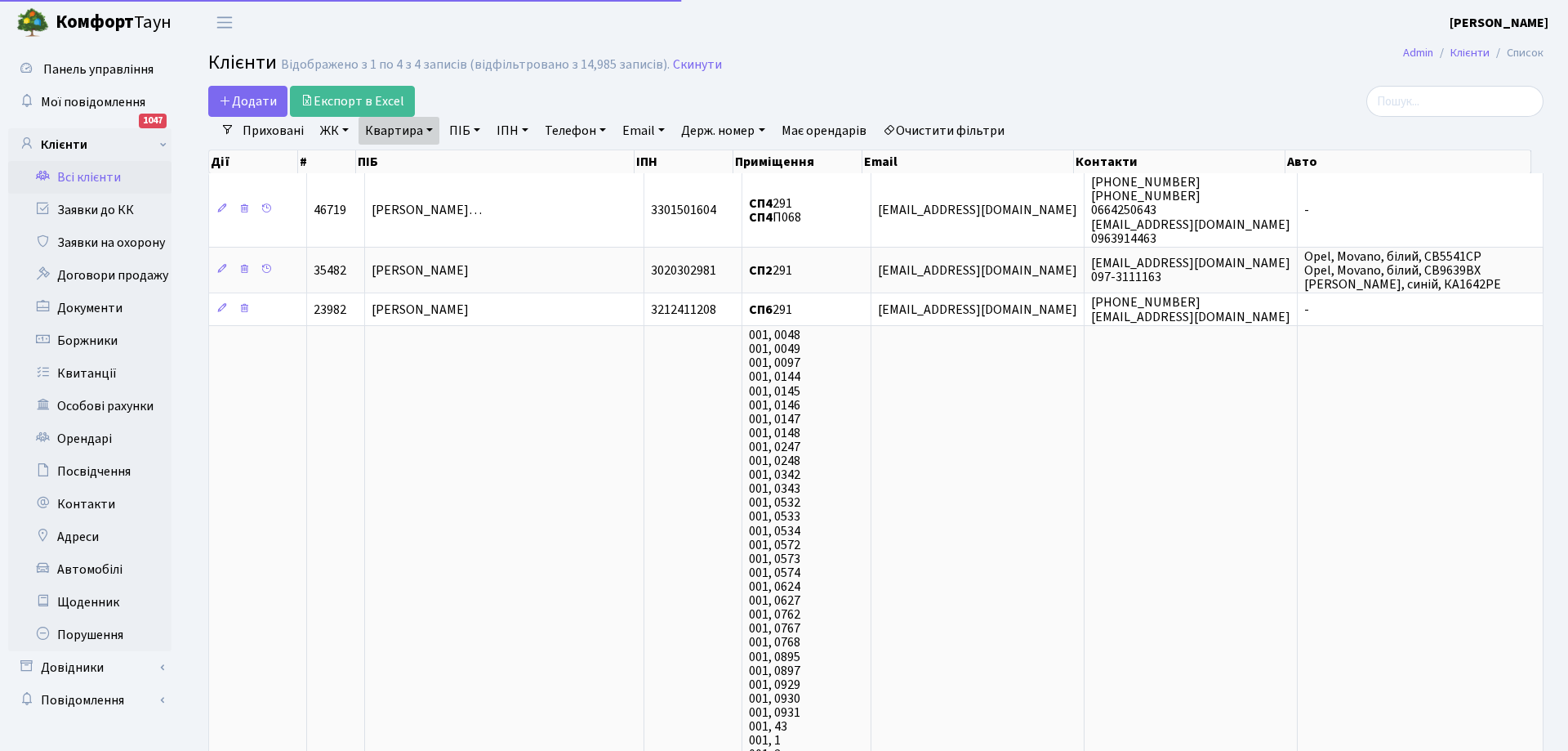
select select "25"
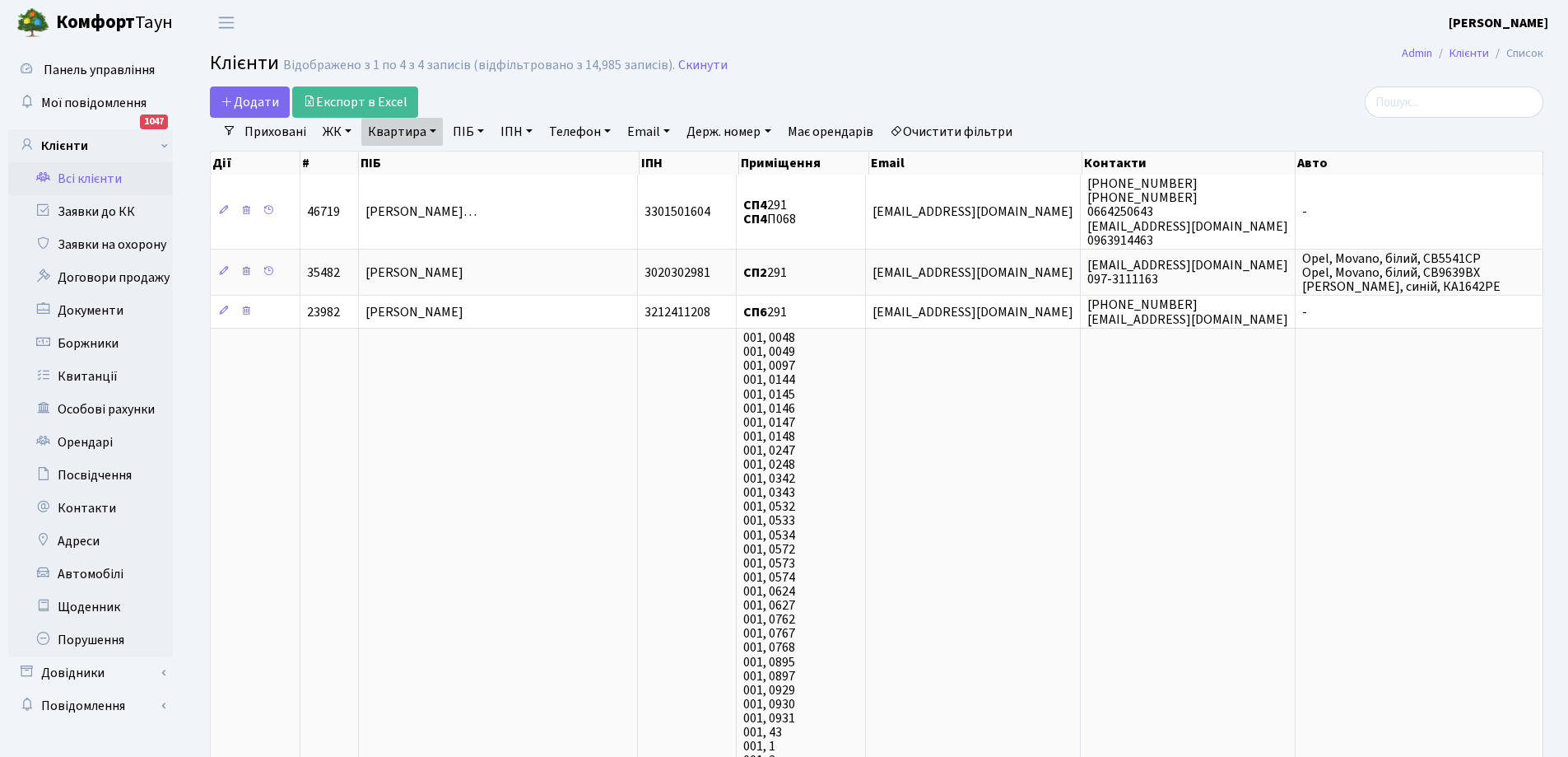
click at [437, 134] on link "Квартира" at bounding box center [402, 132] width 82 height 28
type input "1"
type input "117"
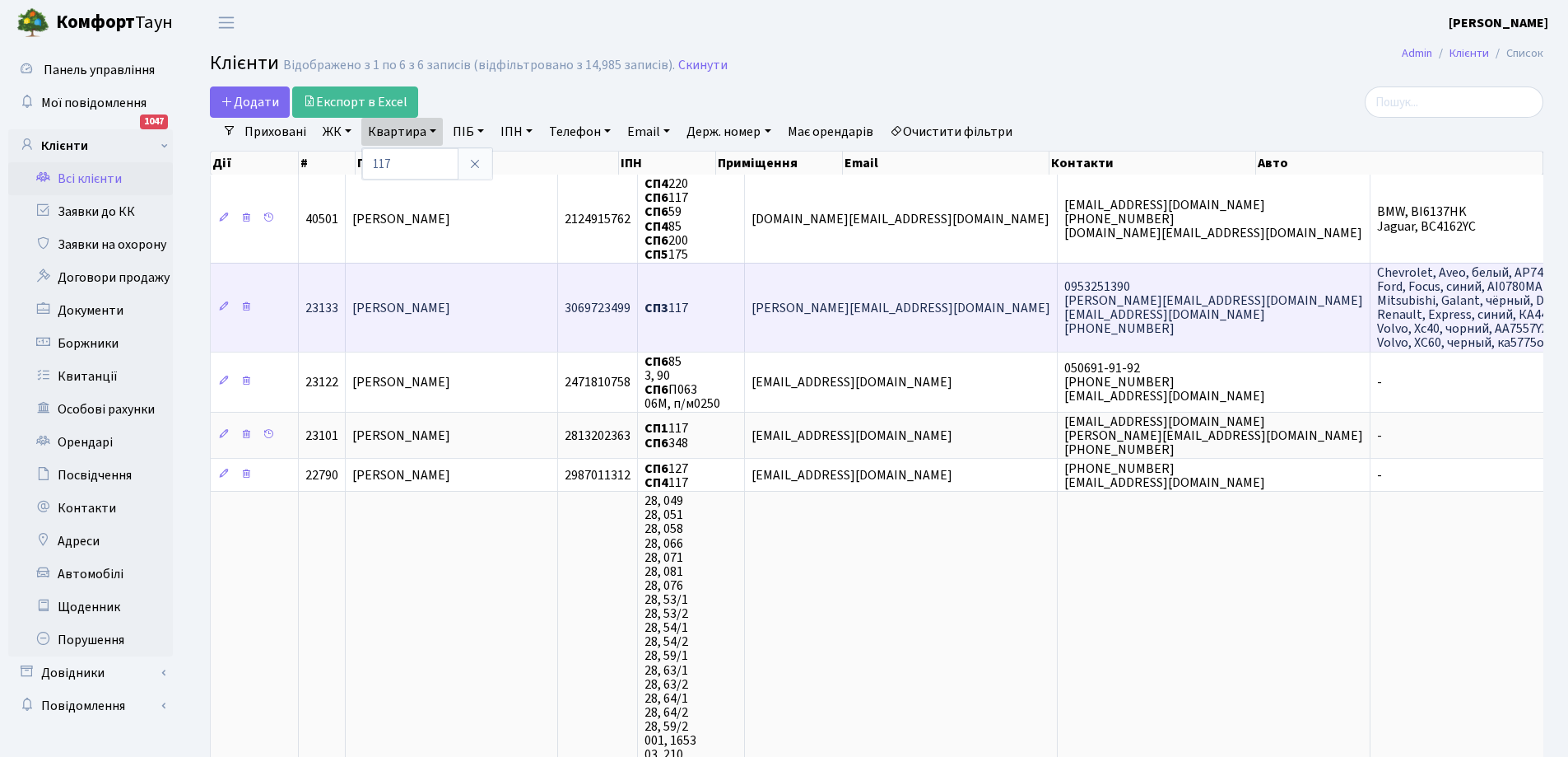
click at [450, 306] on span "Чабан Денис Олександрович" at bounding box center [401, 308] width 98 height 18
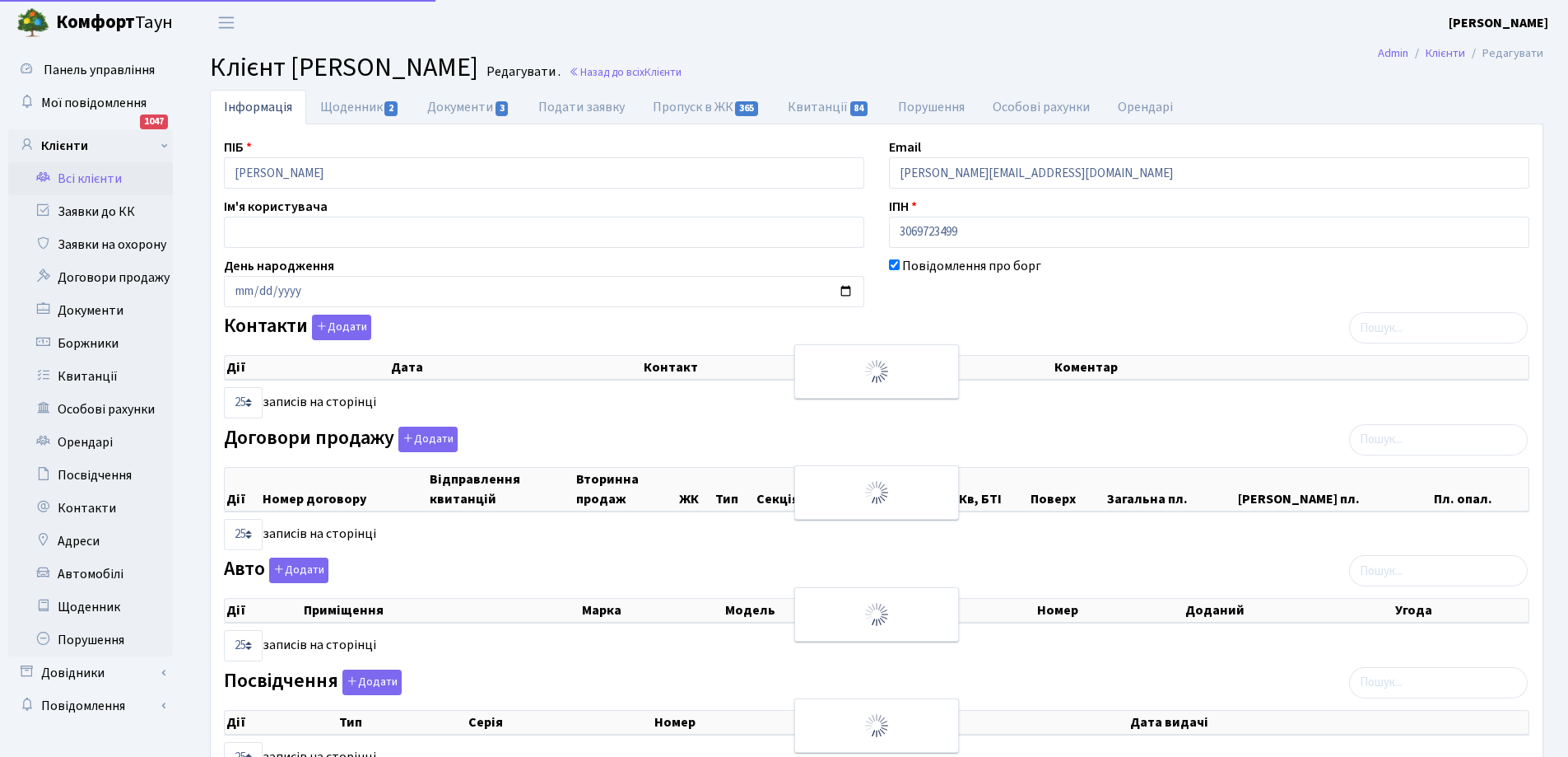
select select "25"
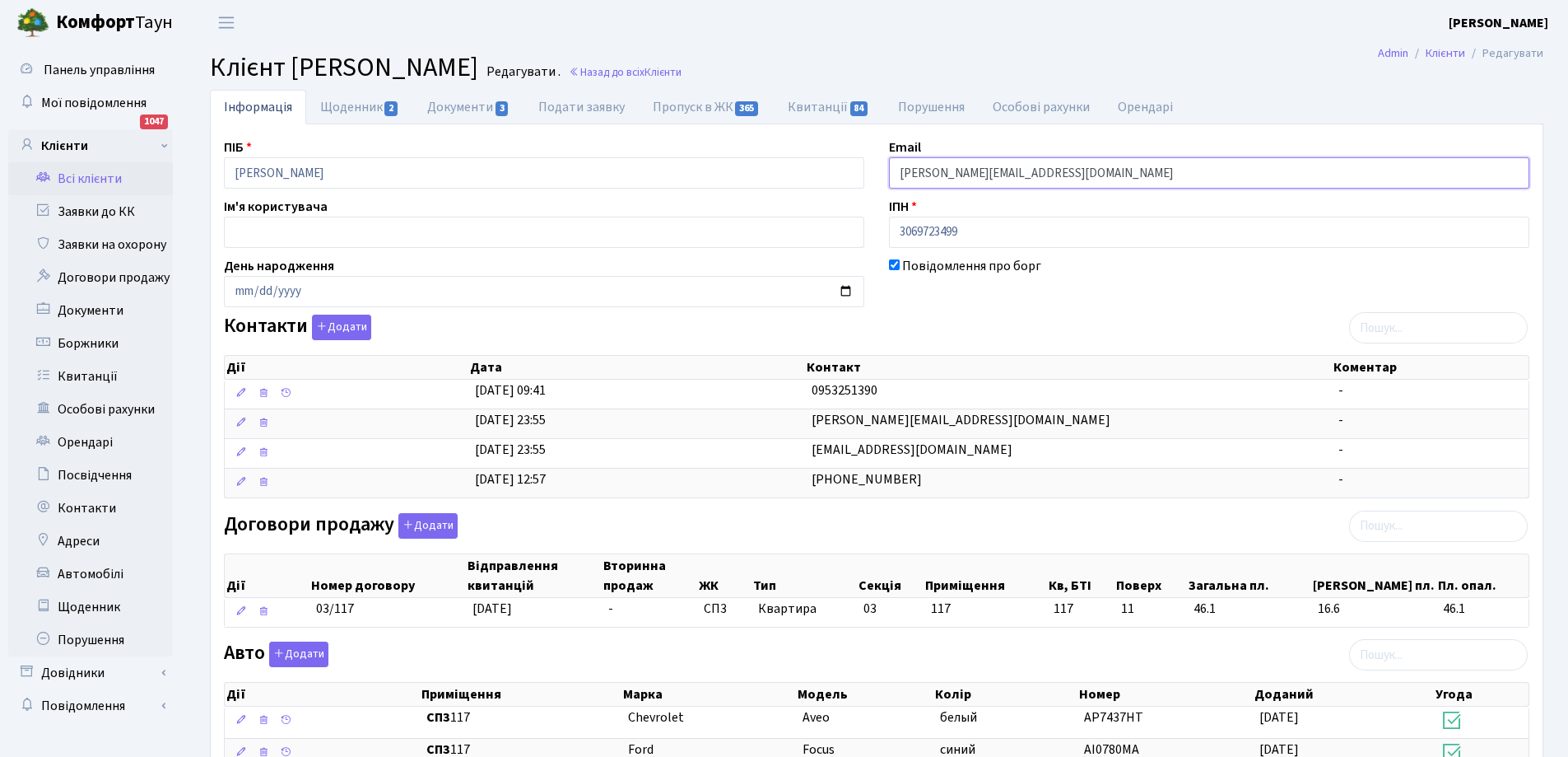
drag, startPoint x: 900, startPoint y: 175, endPoint x: 1036, endPoint y: 165, distance: 136.4
click at [1036, 165] on input "[PERSON_NAME][EMAIL_ADDRESS][DOMAIN_NAME]" at bounding box center [1210, 172] width 641 height 31
click at [95, 180] on link "Всі клієнти" at bounding box center [90, 179] width 164 height 33
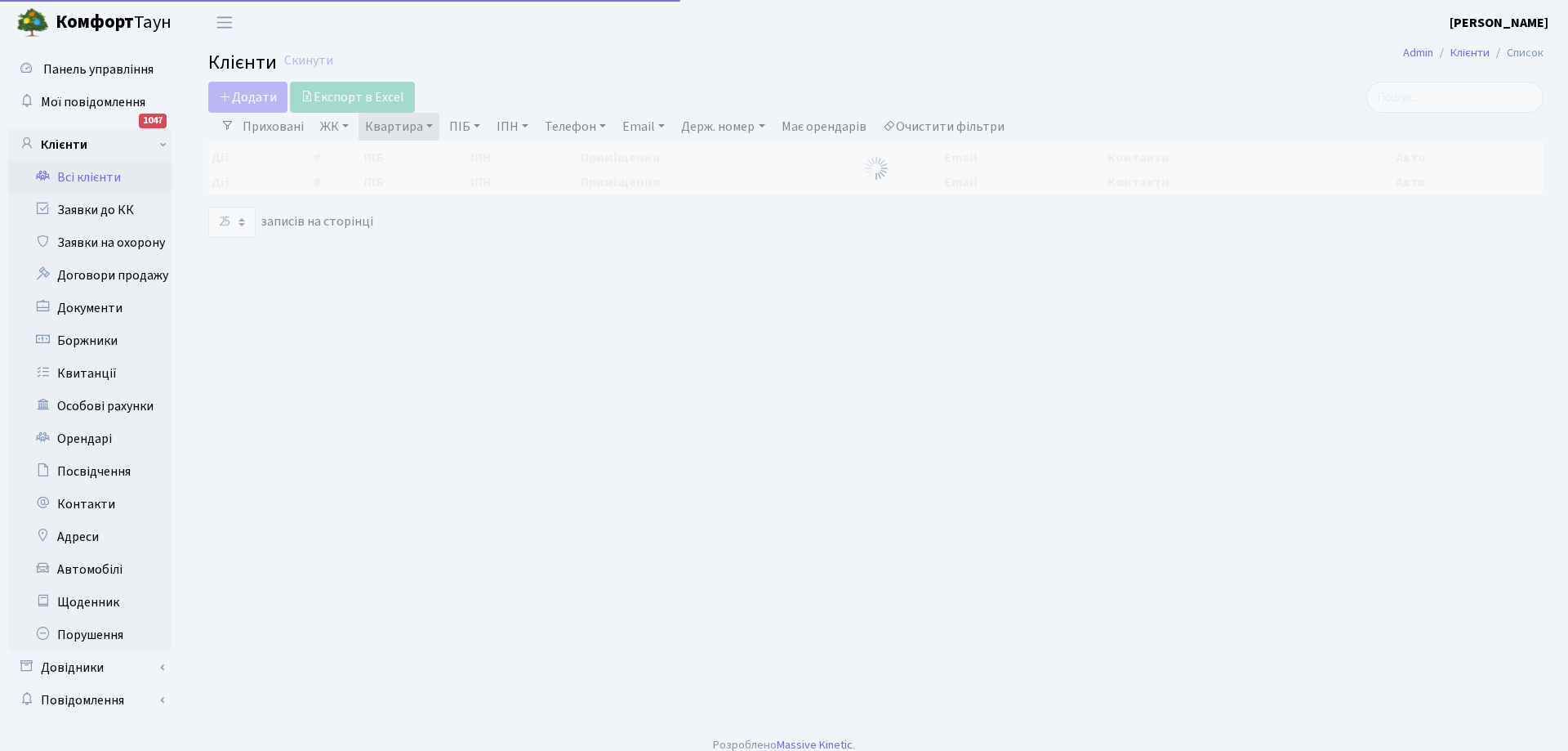
select select "25"
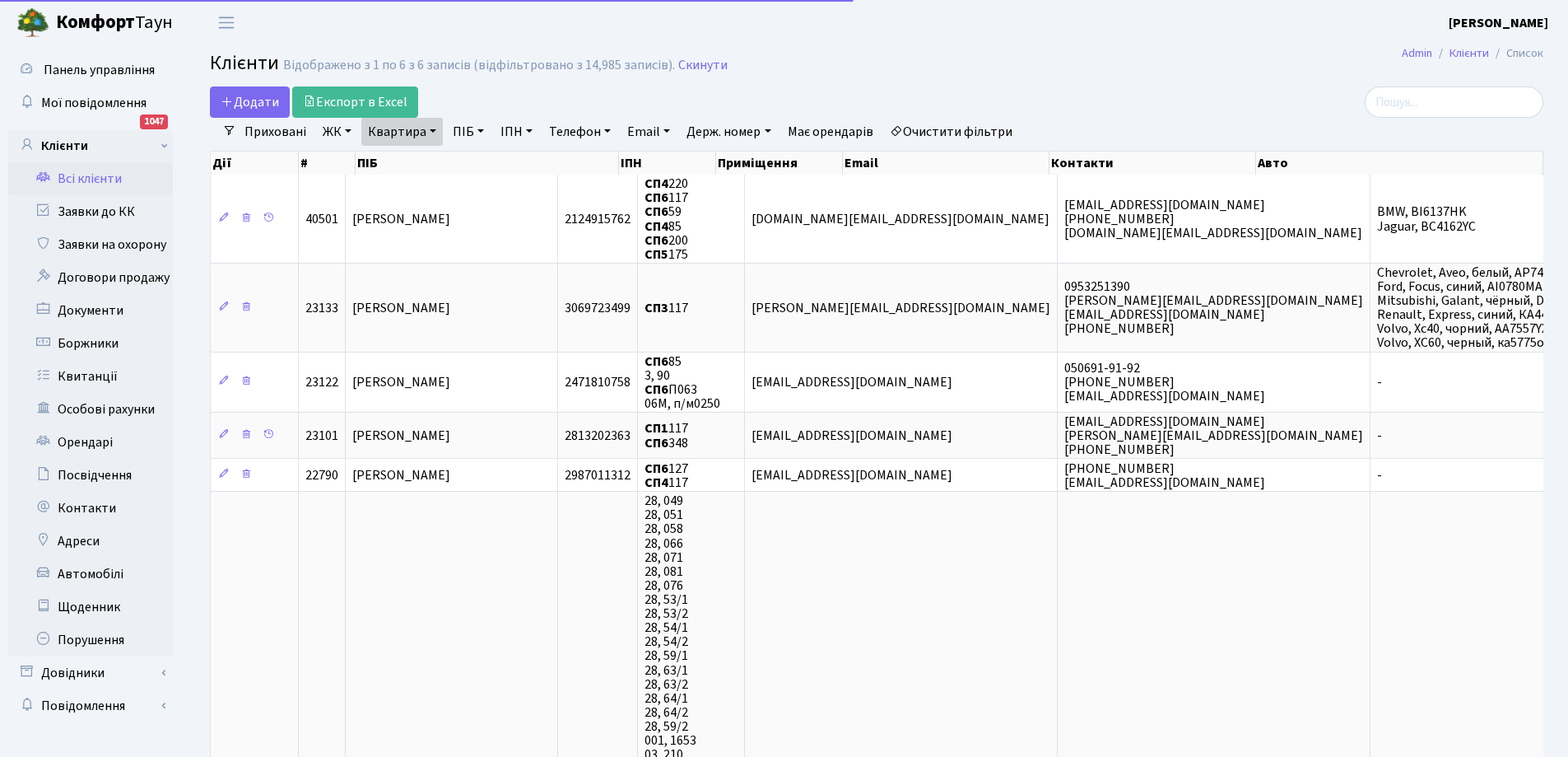
click at [393, 133] on link "Квартира" at bounding box center [402, 132] width 82 height 28
type input "7"
type input "115"
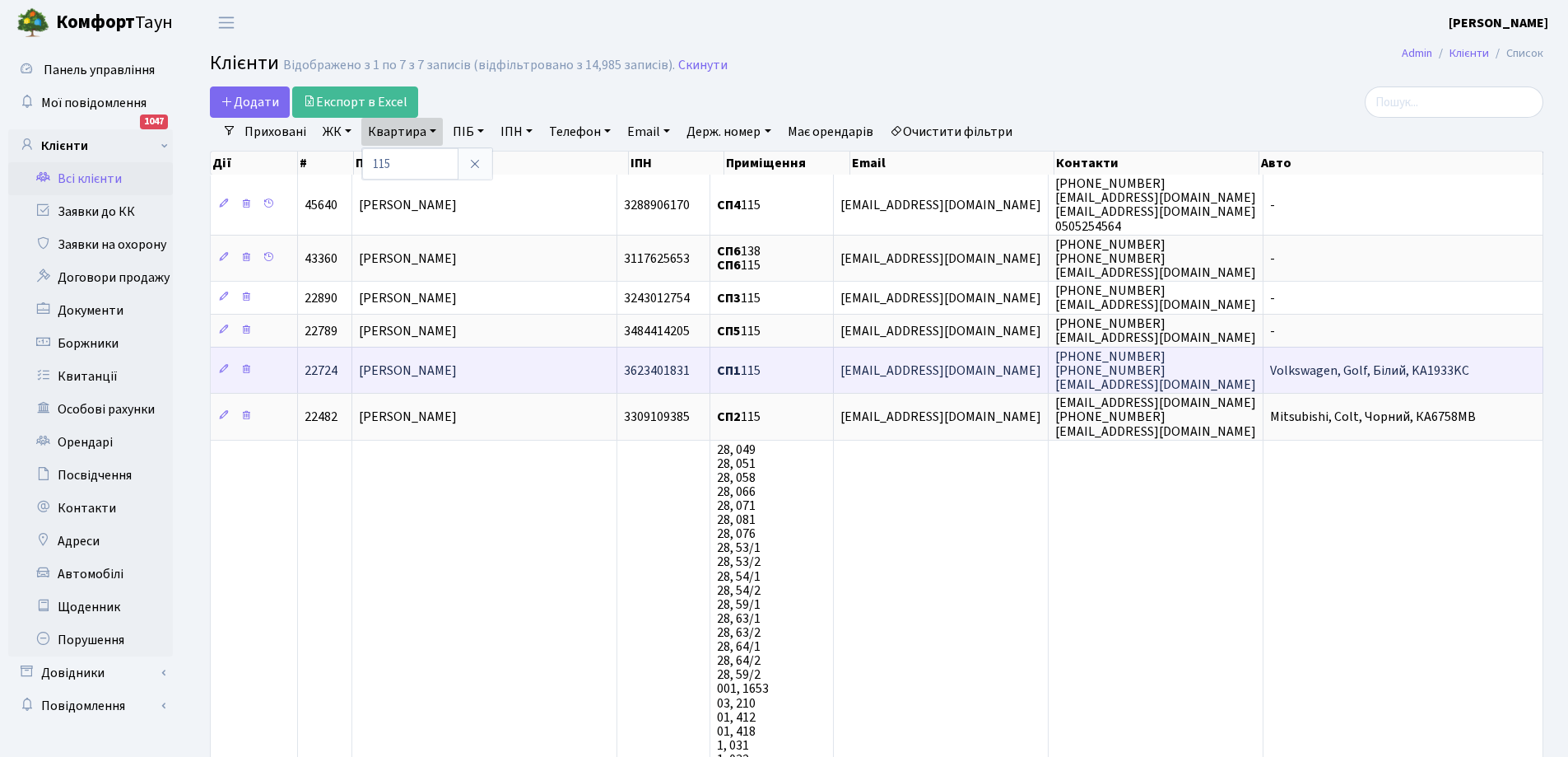
click at [456, 366] on span "Опанасюк Максим Сергійович" at bounding box center [408, 370] width 98 height 18
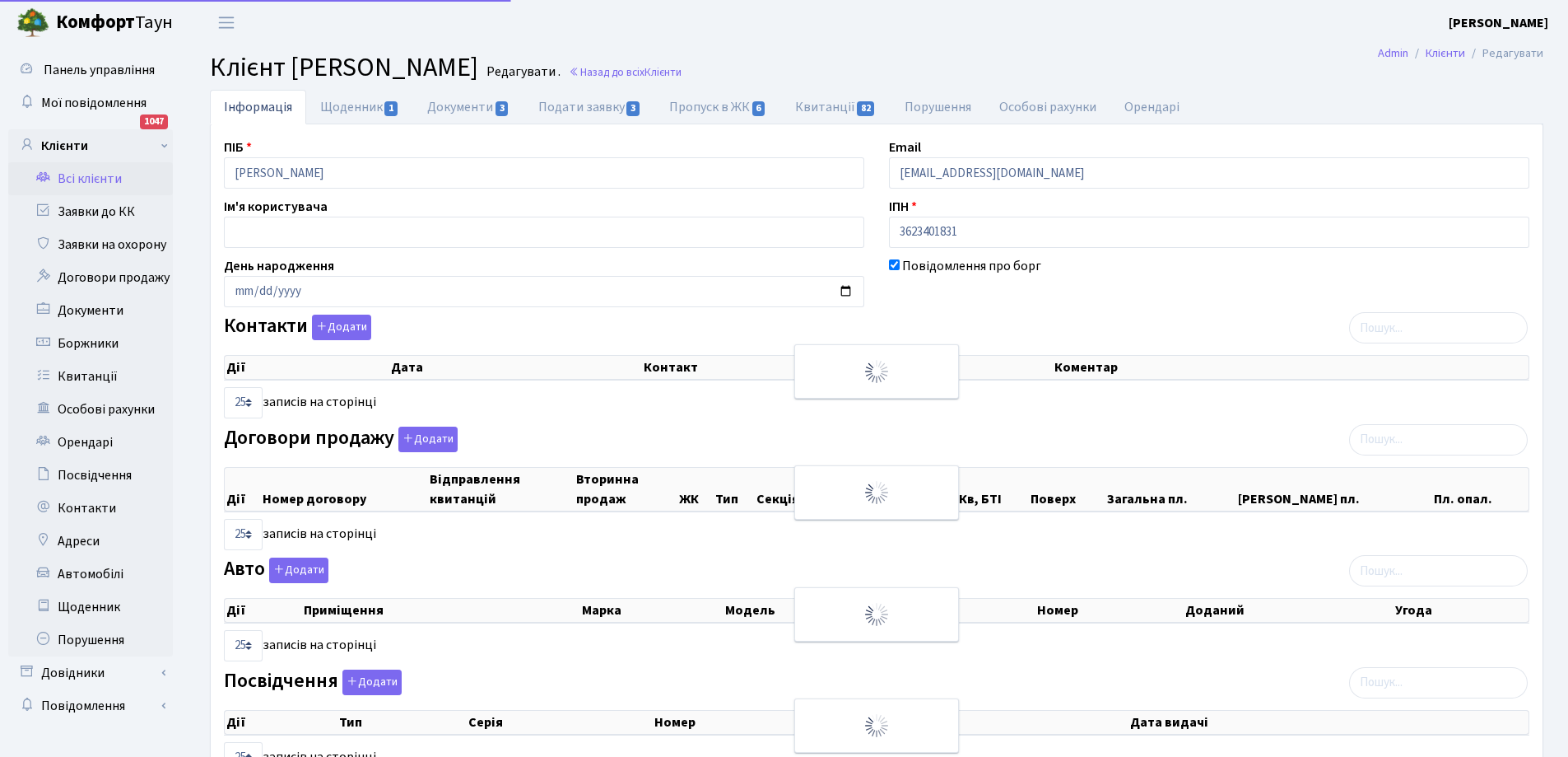
select select "25"
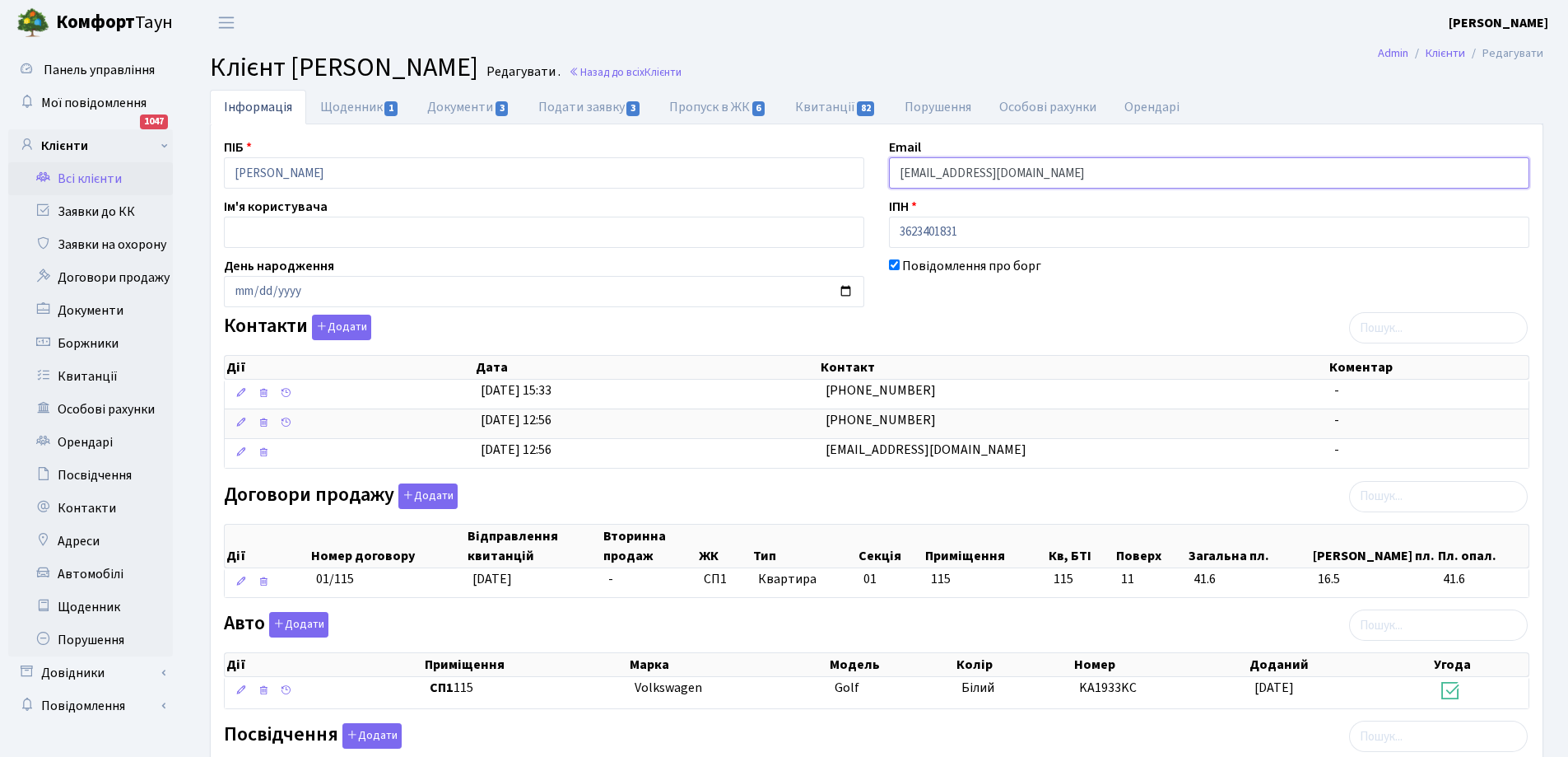
drag, startPoint x: 897, startPoint y: 174, endPoint x: 1048, endPoint y: 157, distance: 152.0
click at [1048, 157] on input "[EMAIL_ADDRESS][DOMAIN_NAME]" at bounding box center [1210, 172] width 641 height 31
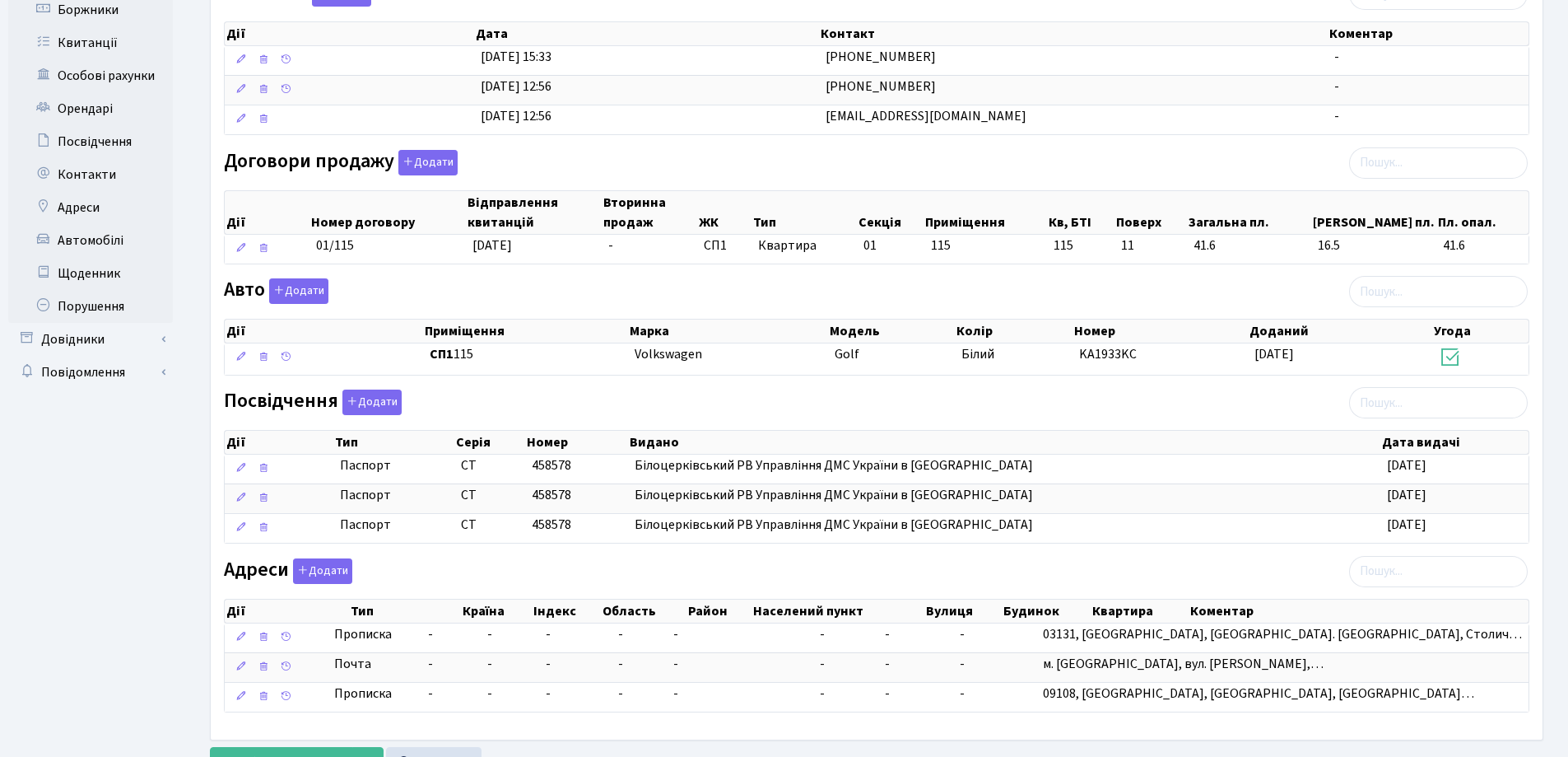
scroll to position [404, 0]
